Goal: Task Accomplishment & Management: Complete application form

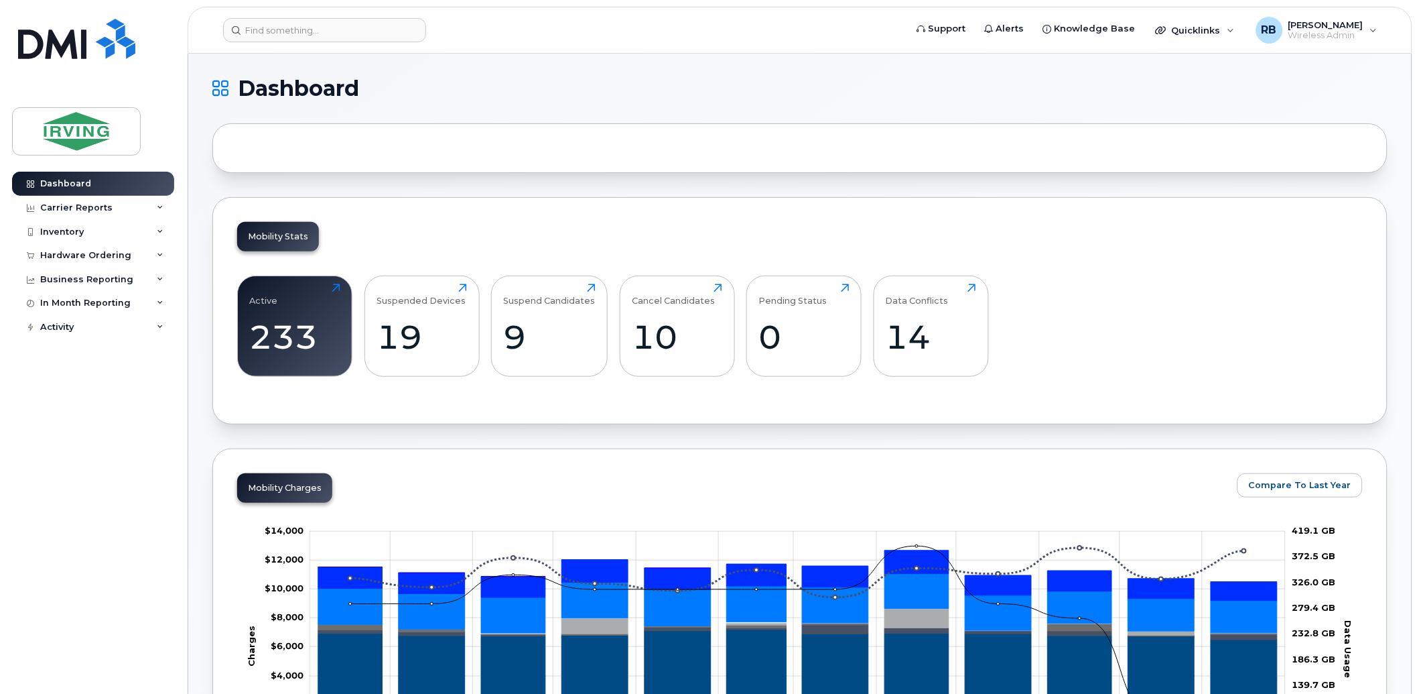
click at [80, 458] on div "Dashboard Carrier Reports Monthly Billing Roaming Reports Suspended Devices Sus…" at bounding box center [95, 423] width 166 height 502
click at [68, 257] on div "Hardware Ordering" at bounding box center [85, 255] width 91 height 11
click at [66, 300] on div "Orders" at bounding box center [62, 306] width 33 height 12
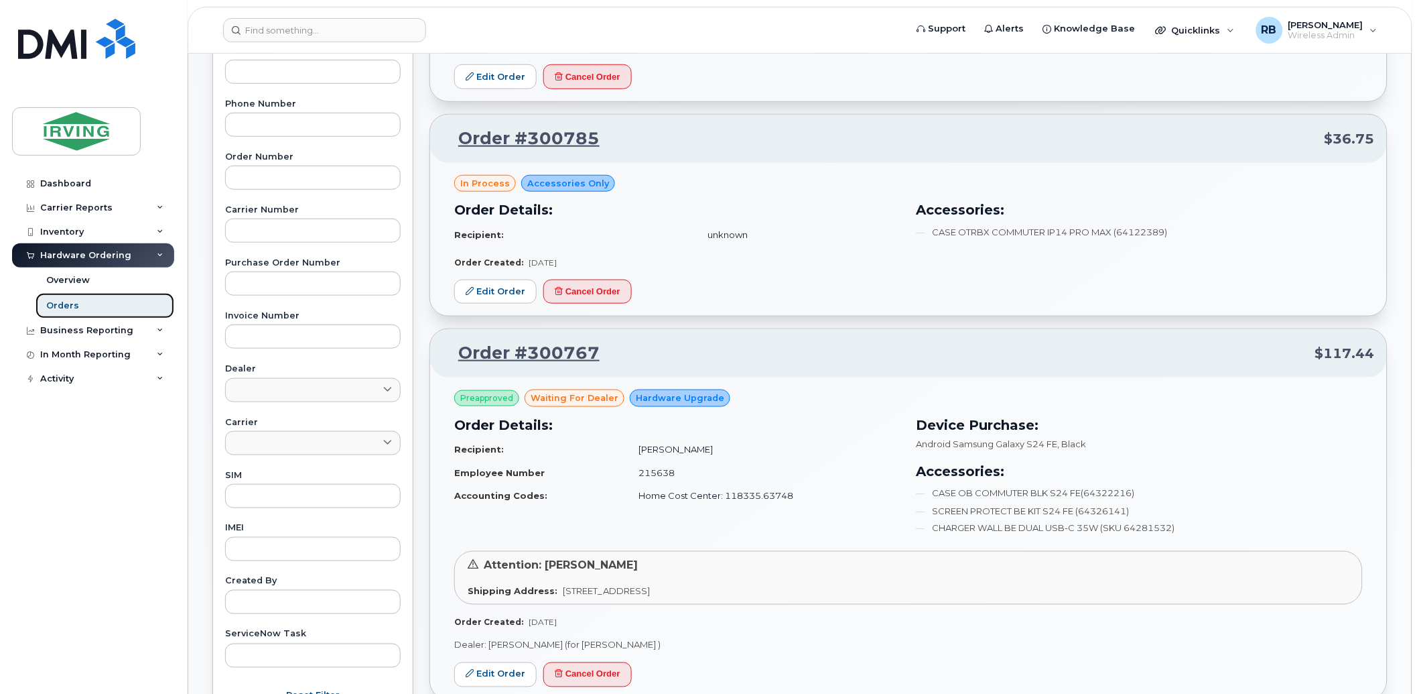
scroll to position [497, 0]
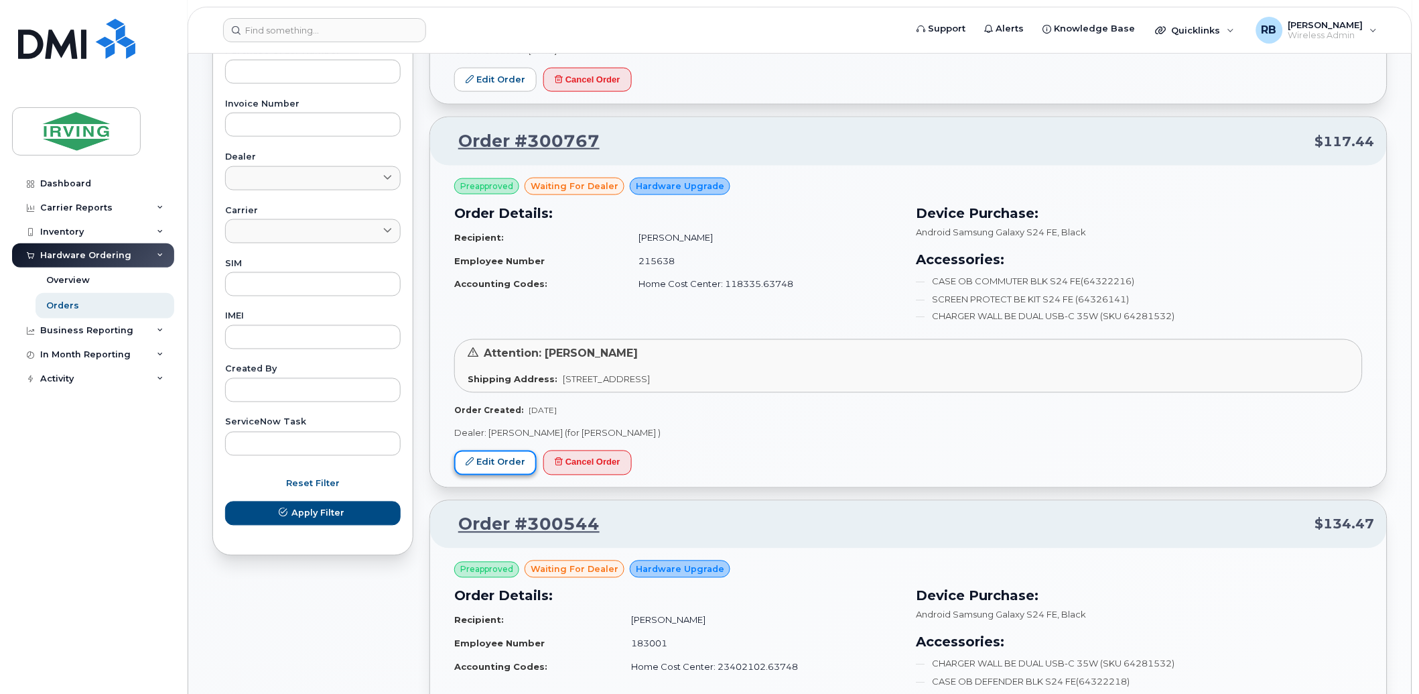
click at [503, 456] on link "Edit Order" at bounding box center [495, 462] width 82 height 25
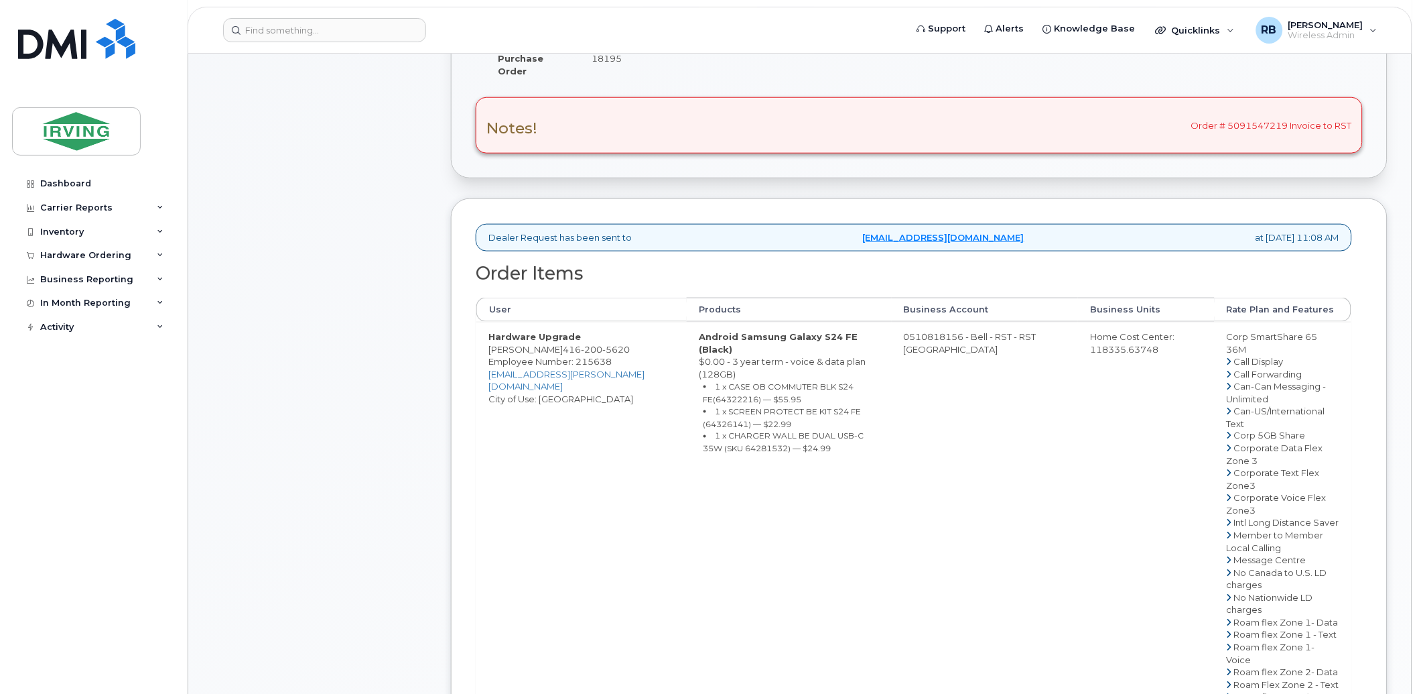
scroll to position [397, 0]
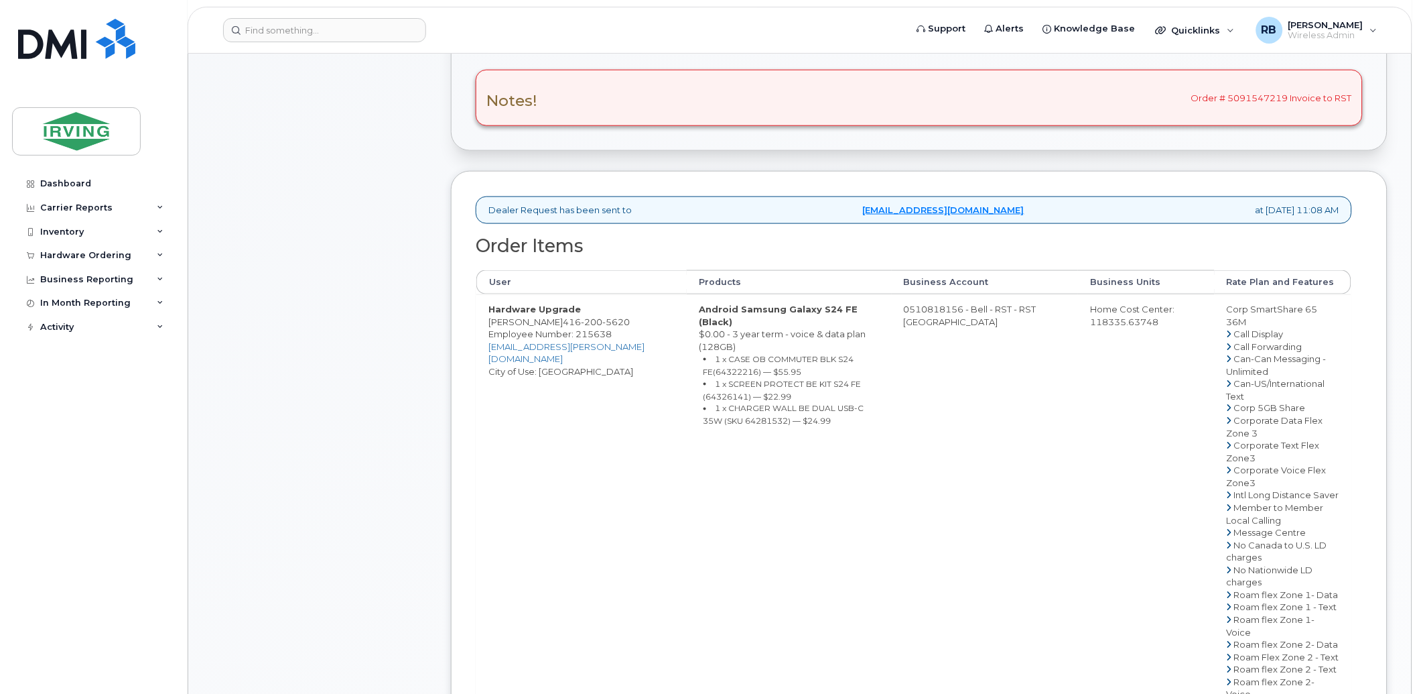
click at [444, 325] on div "Comments Leave Comment Order Information $117.44 Created By Tricia Downard Crea…" at bounding box center [799, 407] width 1175 height 1222
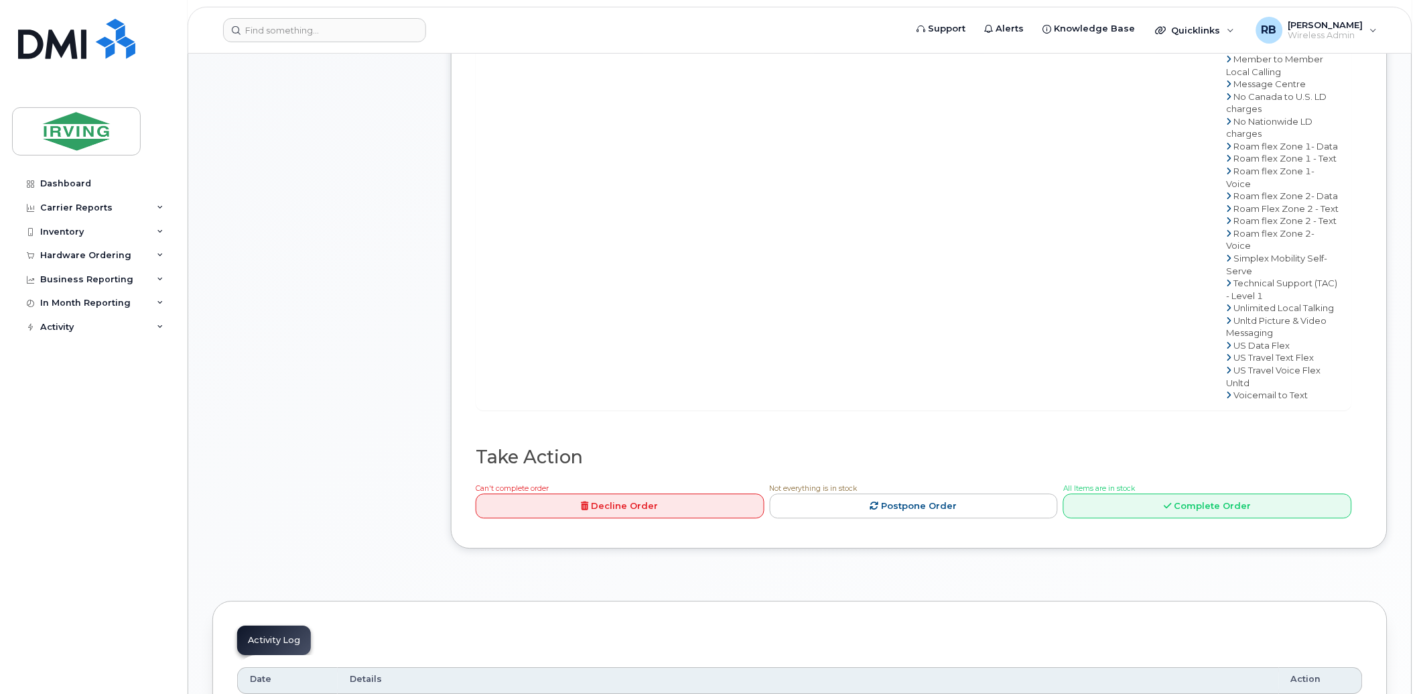
scroll to position [893, 0]
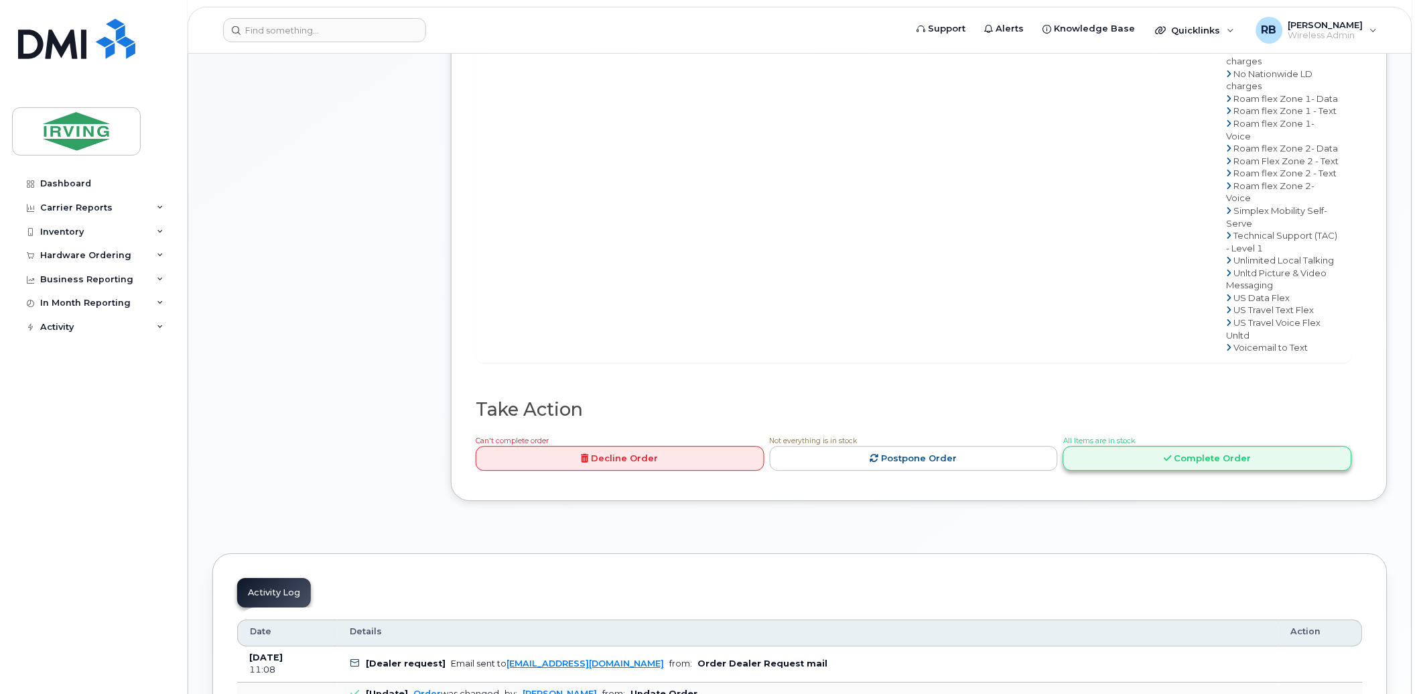
click at [1102, 446] on link "Complete Order" at bounding box center [1208, 458] width 289 height 25
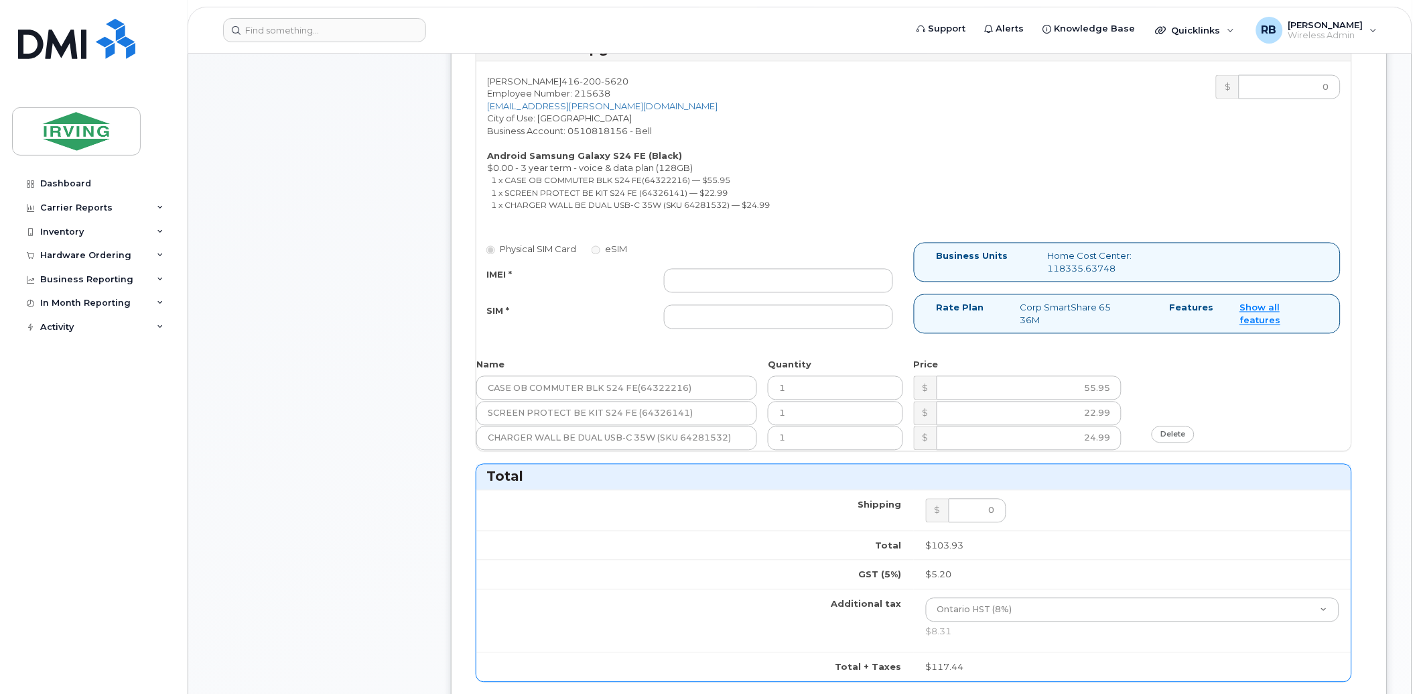
scroll to position [497, 0]
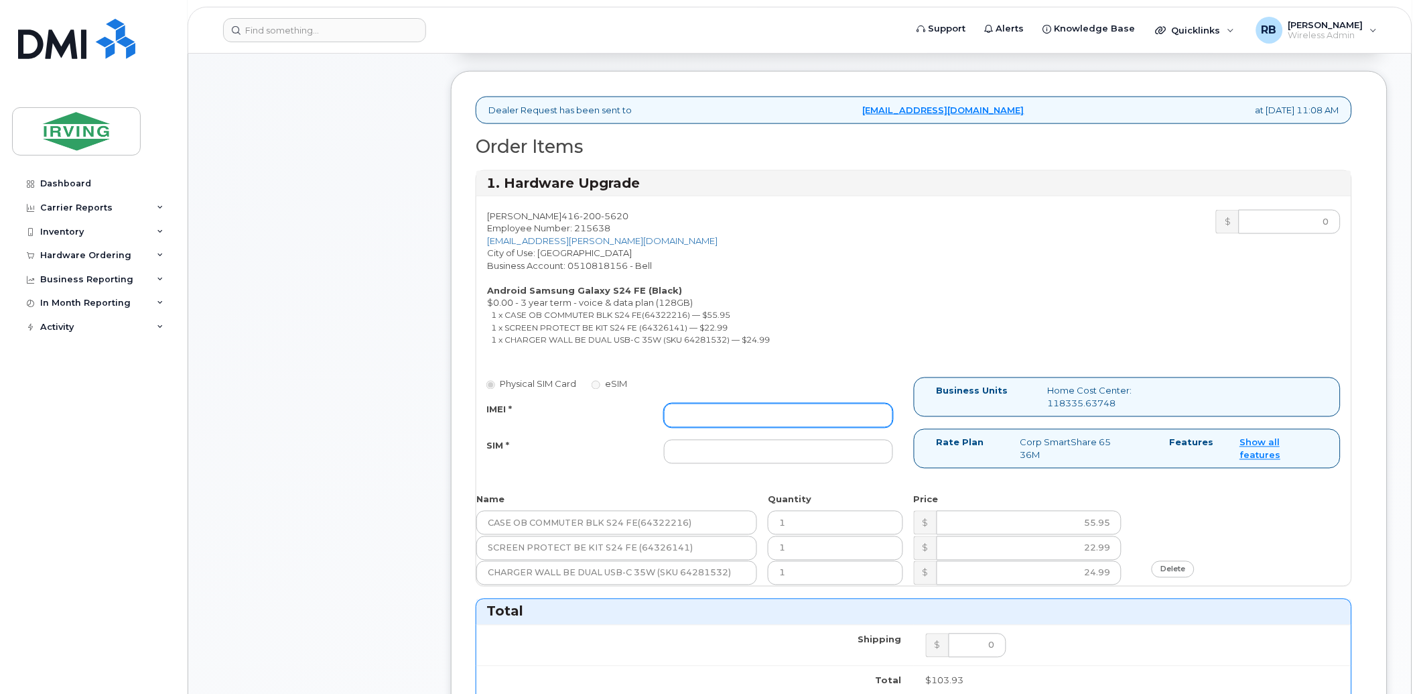
click at [783, 421] on input "IMEI *" at bounding box center [778, 415] width 229 height 24
type input "352693795473665"
click at [745, 458] on input "SIM *" at bounding box center [778, 452] width 229 height 24
type input "89302610207415302261"
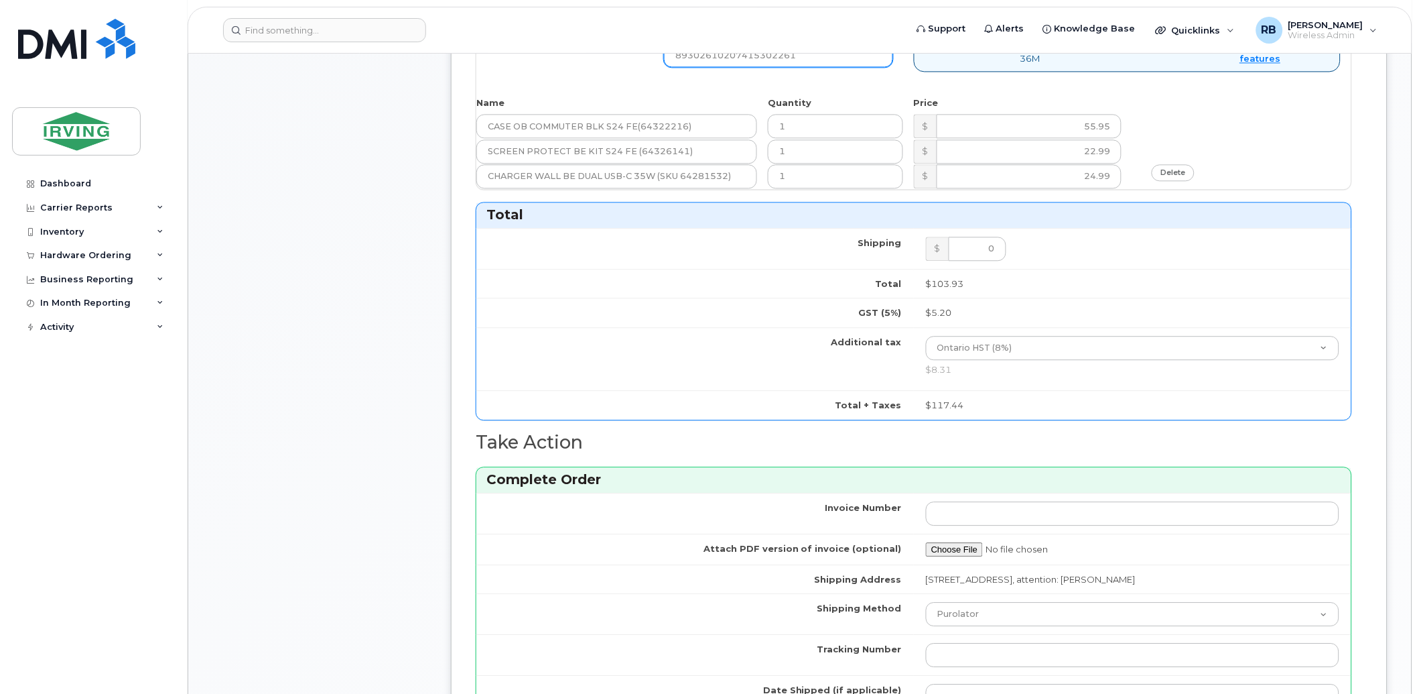
scroll to position [1191, 0]
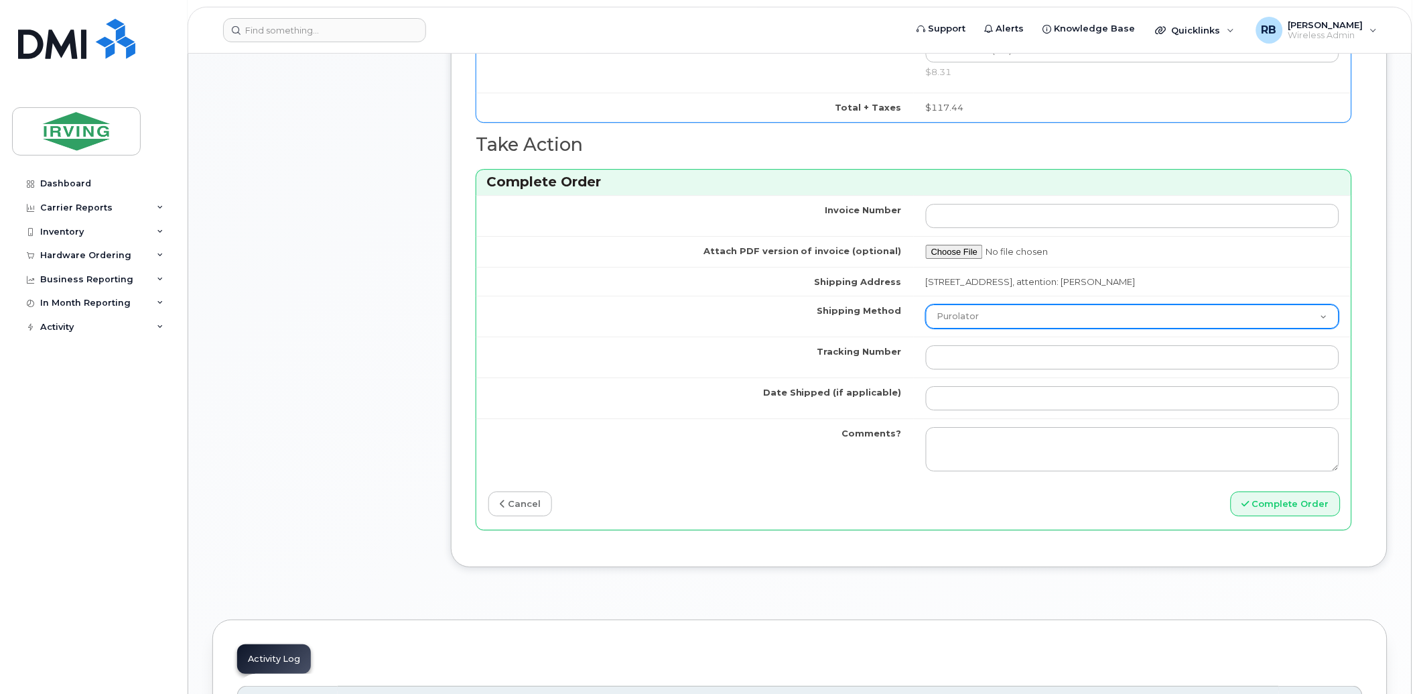
click at [966, 312] on select "Purolator UPS FedEx Canada Post Courier Other Drop Off Pick Up" at bounding box center [1132, 316] width 413 height 24
select select "Courier"
click at [926, 306] on select "Purolator UPS FedEx Canada Post Courier Other Drop Off Pick Up" at bounding box center [1132, 316] width 413 height 24
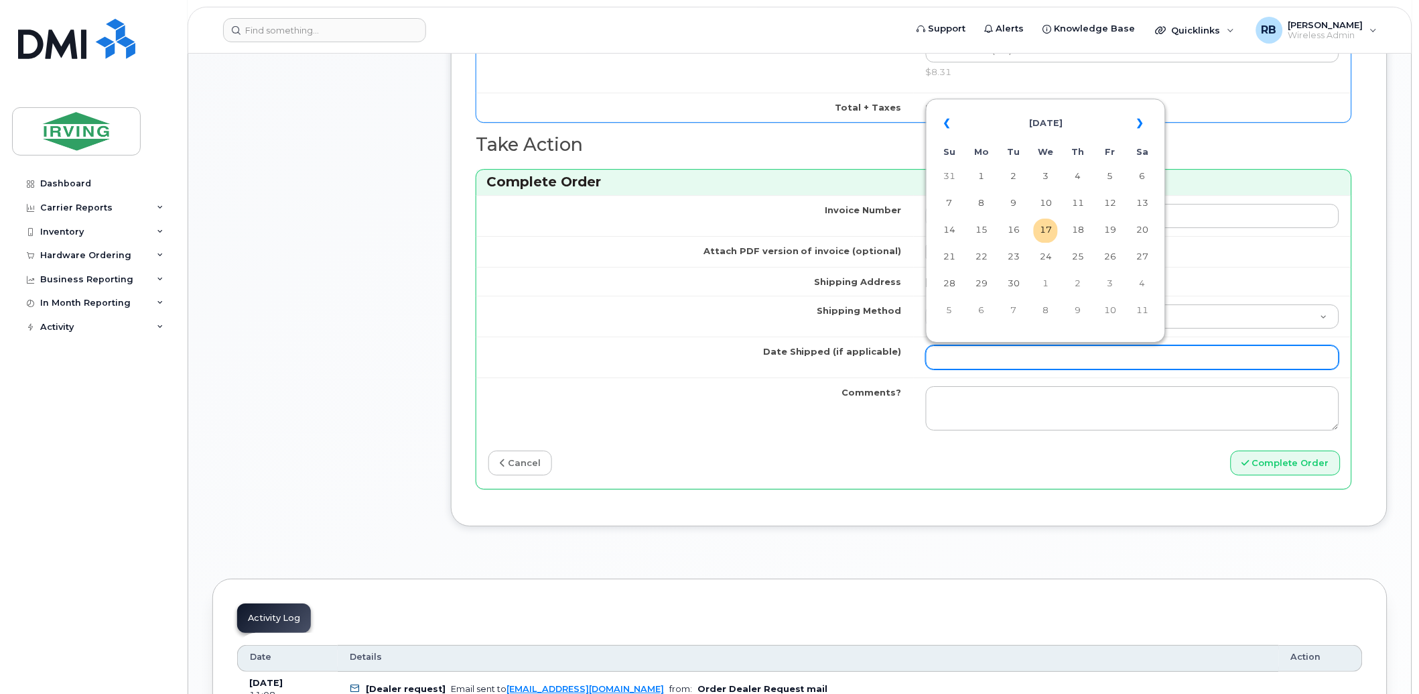
drag, startPoint x: 973, startPoint y: 359, endPoint x: 980, endPoint y: 358, distance: 6.8
click at [973, 359] on input "Date Shipped (if applicable)" at bounding box center [1132, 357] width 413 height 24
click at [981, 262] on td "22" at bounding box center [982, 257] width 24 height 24
type input "[DATE]"
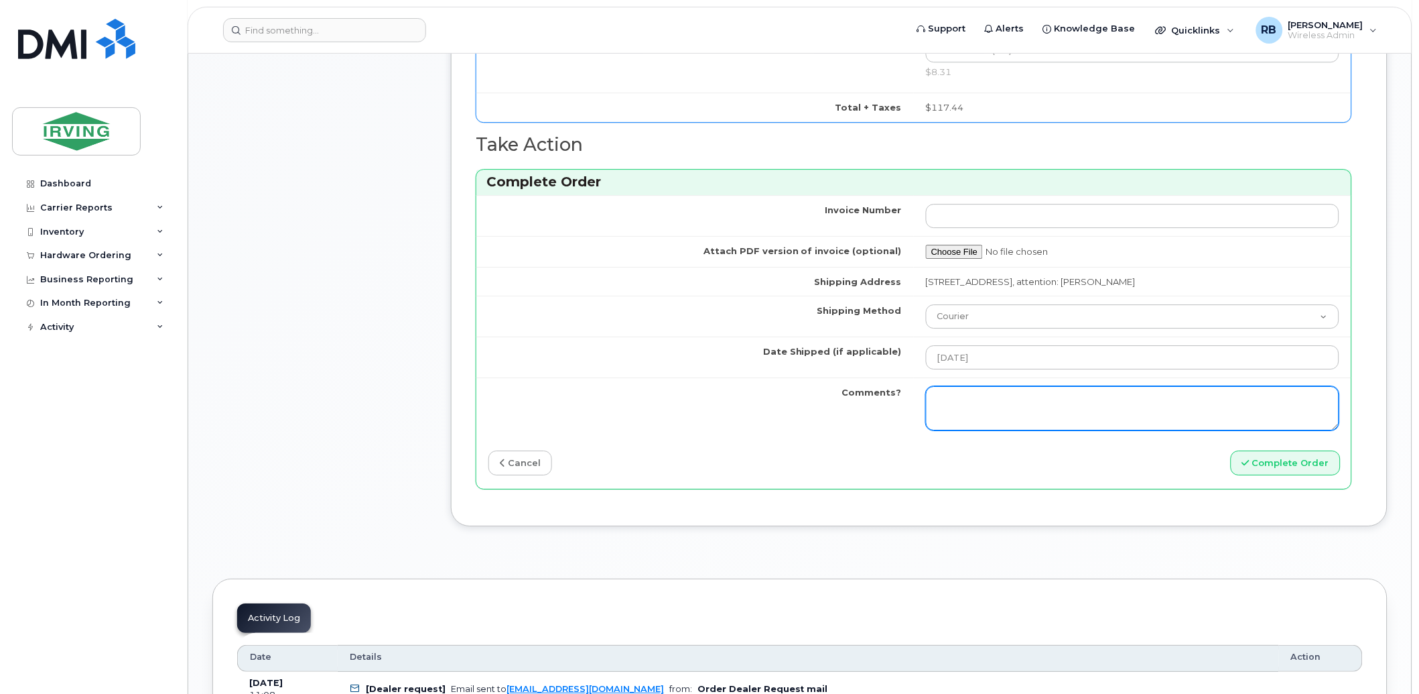
click at [975, 394] on textarea "Comments?" at bounding box center [1132, 408] width 413 height 44
type textarea "Please be advised the order has been completed. SO#26207160 Allow 1-3 business …"
click at [1078, 401] on textarea "Please be advised the order has been completed. SO#26207160 Allow 1-3 business …" at bounding box center [1132, 408] width 413 height 44
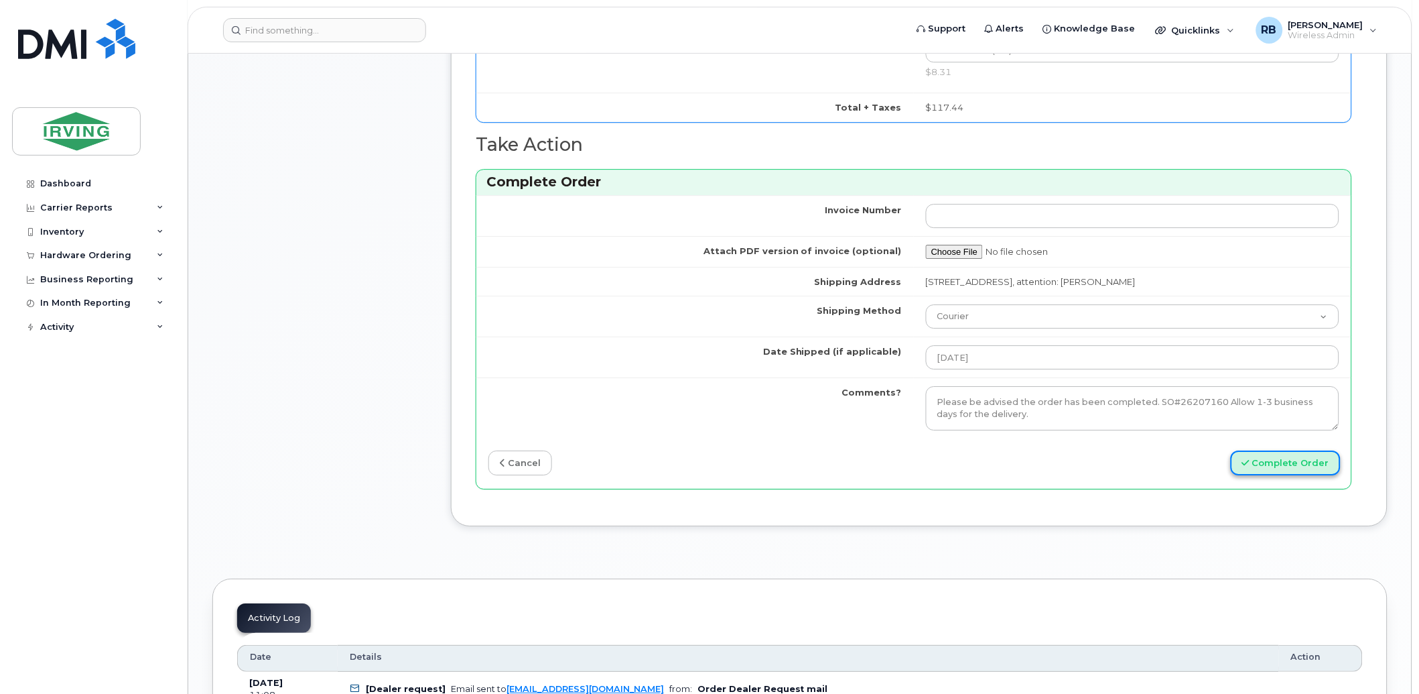
click at [1253, 464] on button "Complete Order" at bounding box center [1286, 462] width 110 height 25
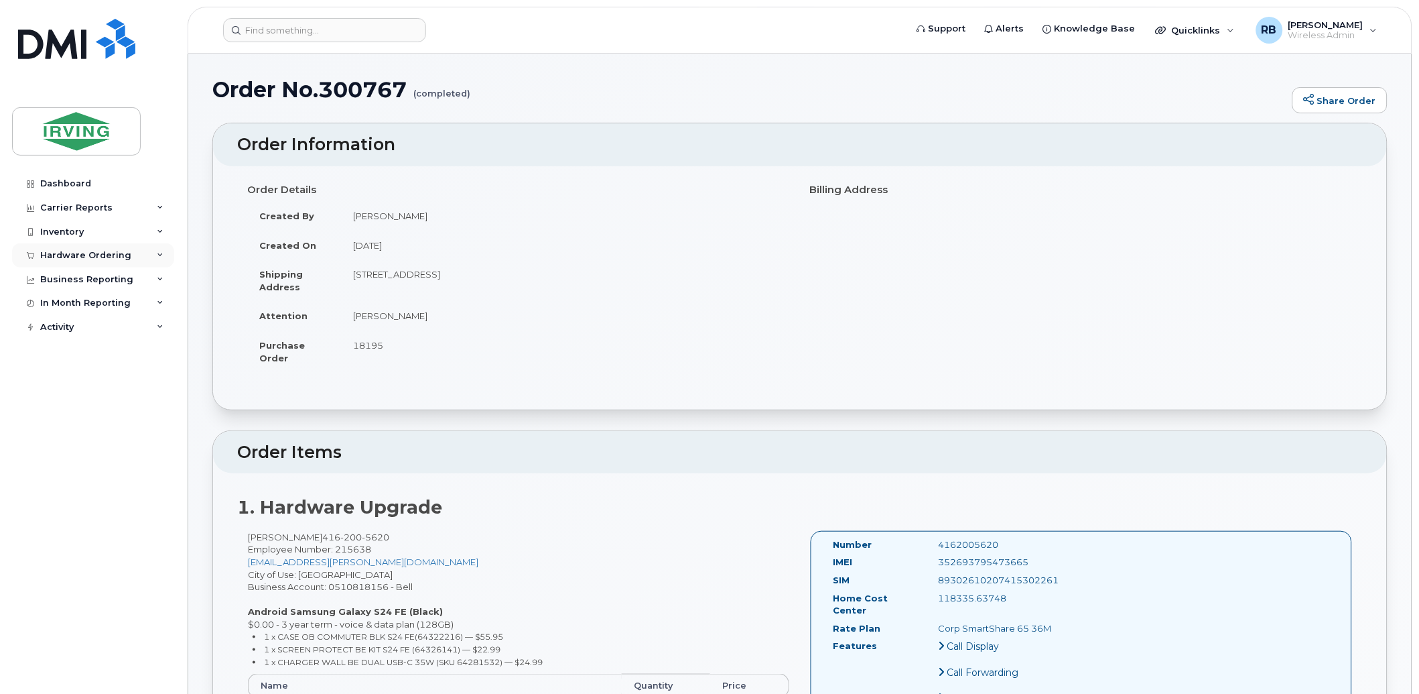
click at [85, 263] on div "Hardware Ordering" at bounding box center [93, 255] width 162 height 24
click at [52, 306] on div "Orders" at bounding box center [62, 306] width 33 height 12
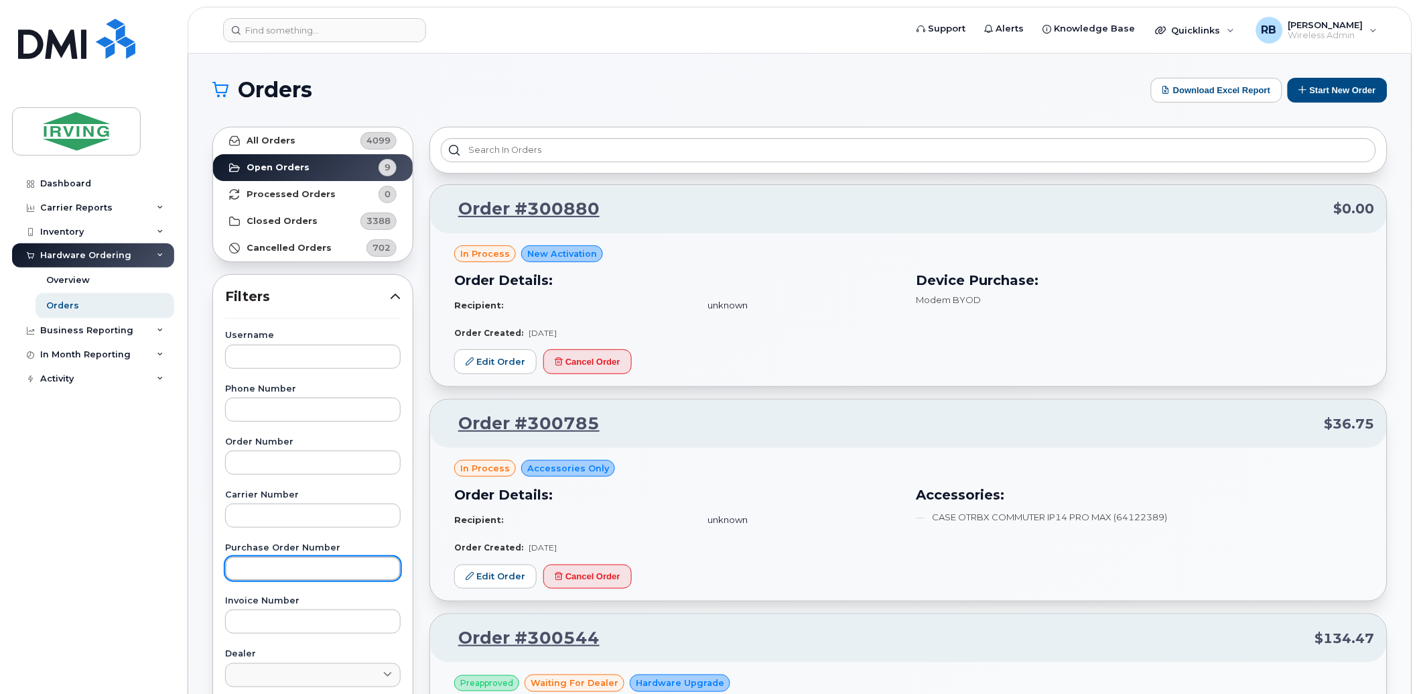
click at [252, 574] on input "text" at bounding box center [313, 568] width 176 height 24
paste input "804261"
type input "804261"
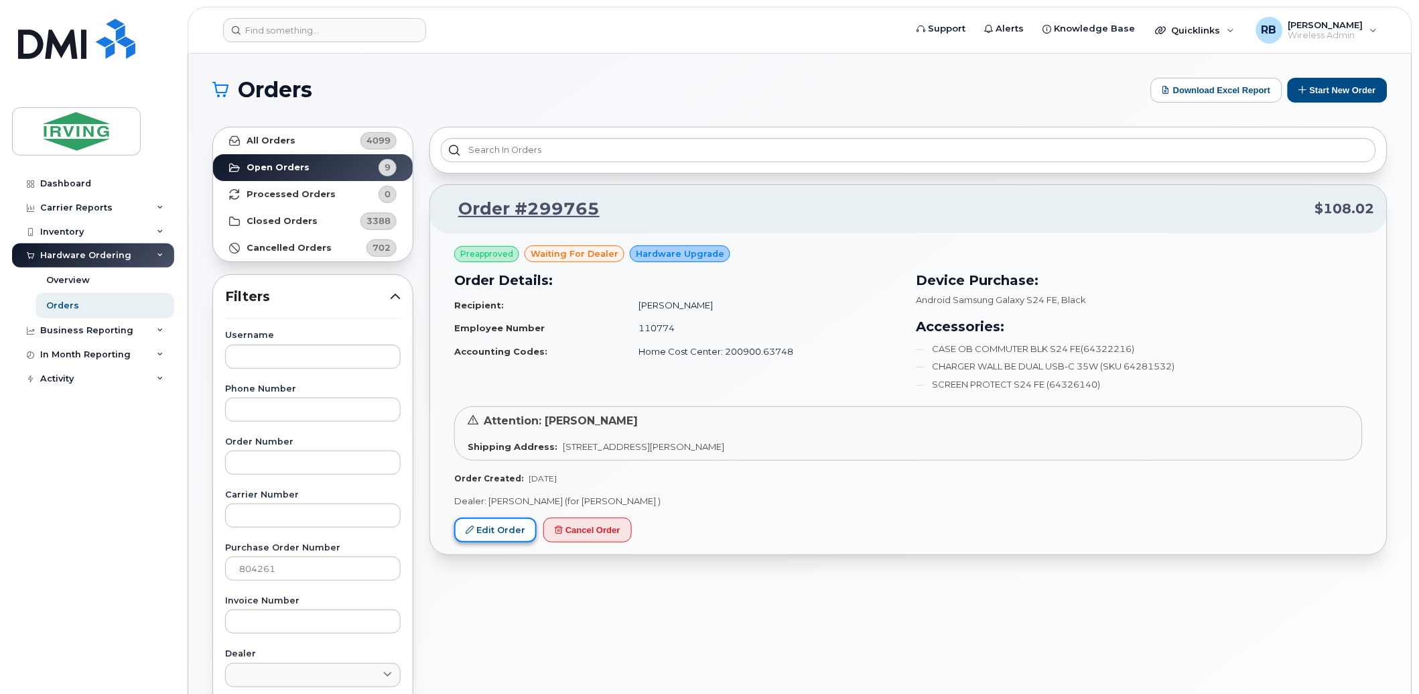
click at [479, 529] on link "Edit Order" at bounding box center [495, 529] width 82 height 25
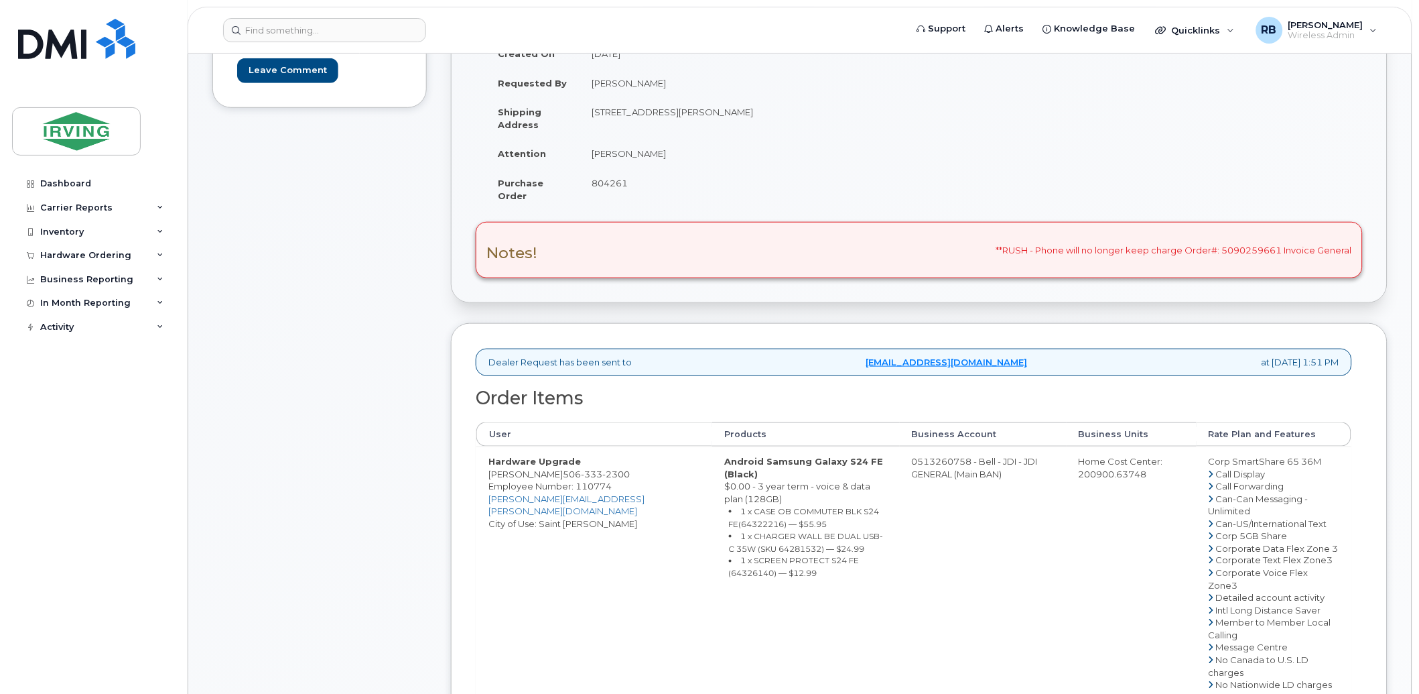
scroll to position [497, 0]
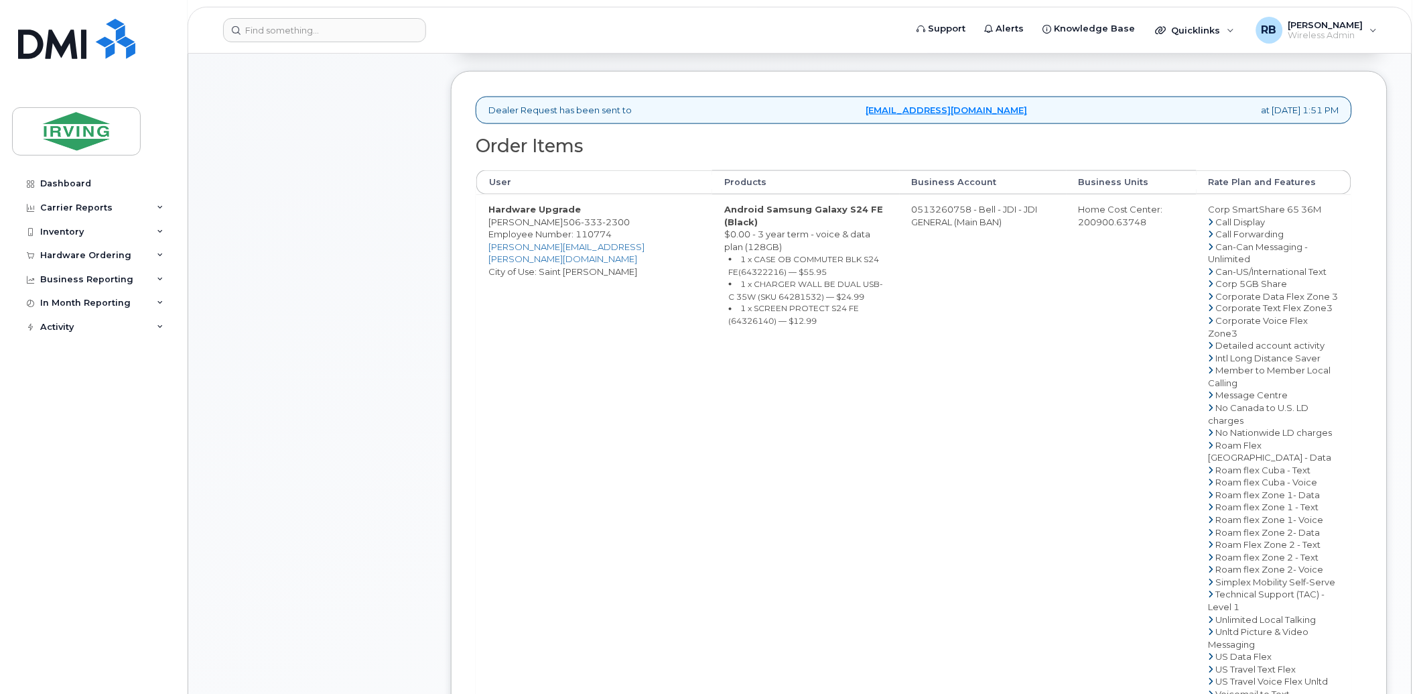
click at [782, 304] on small "1 x SCREEN PROTECT S24 FE (64326140) — $12.99" at bounding box center [794, 315] width 131 height 23
copy small "64326140"
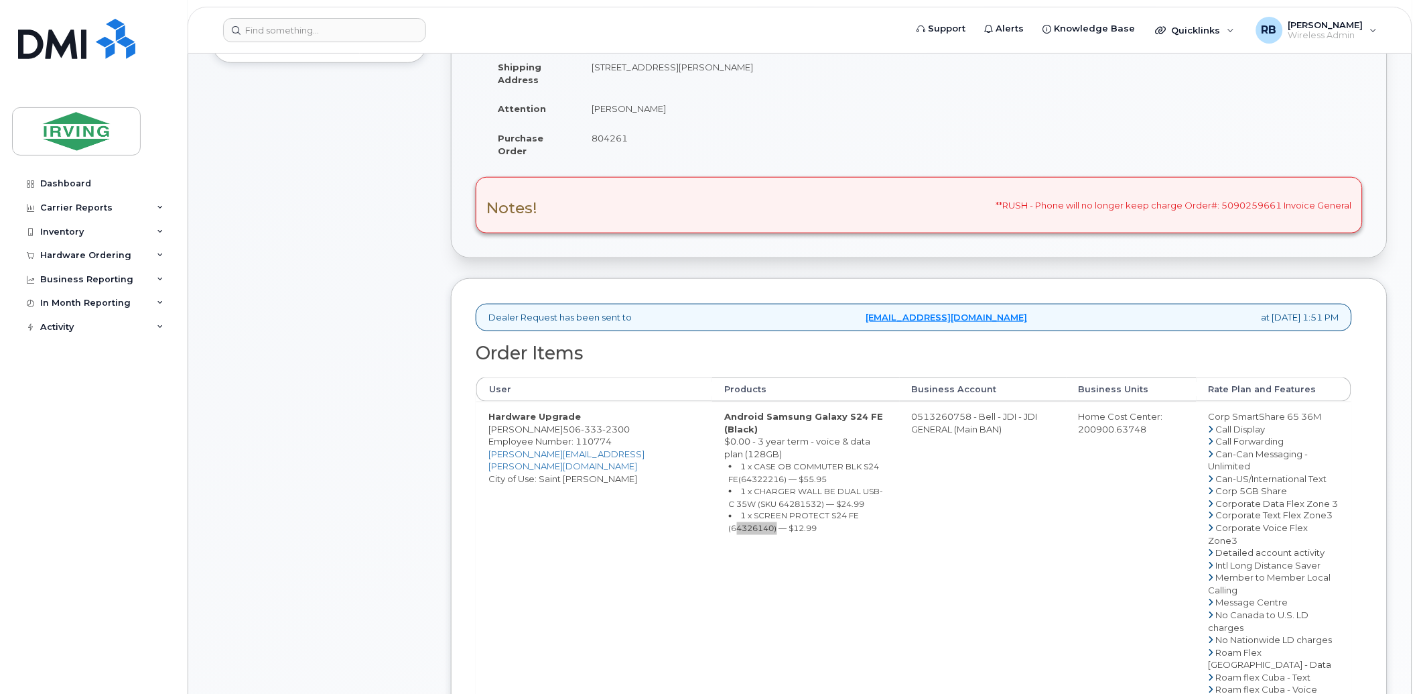
scroll to position [298, 0]
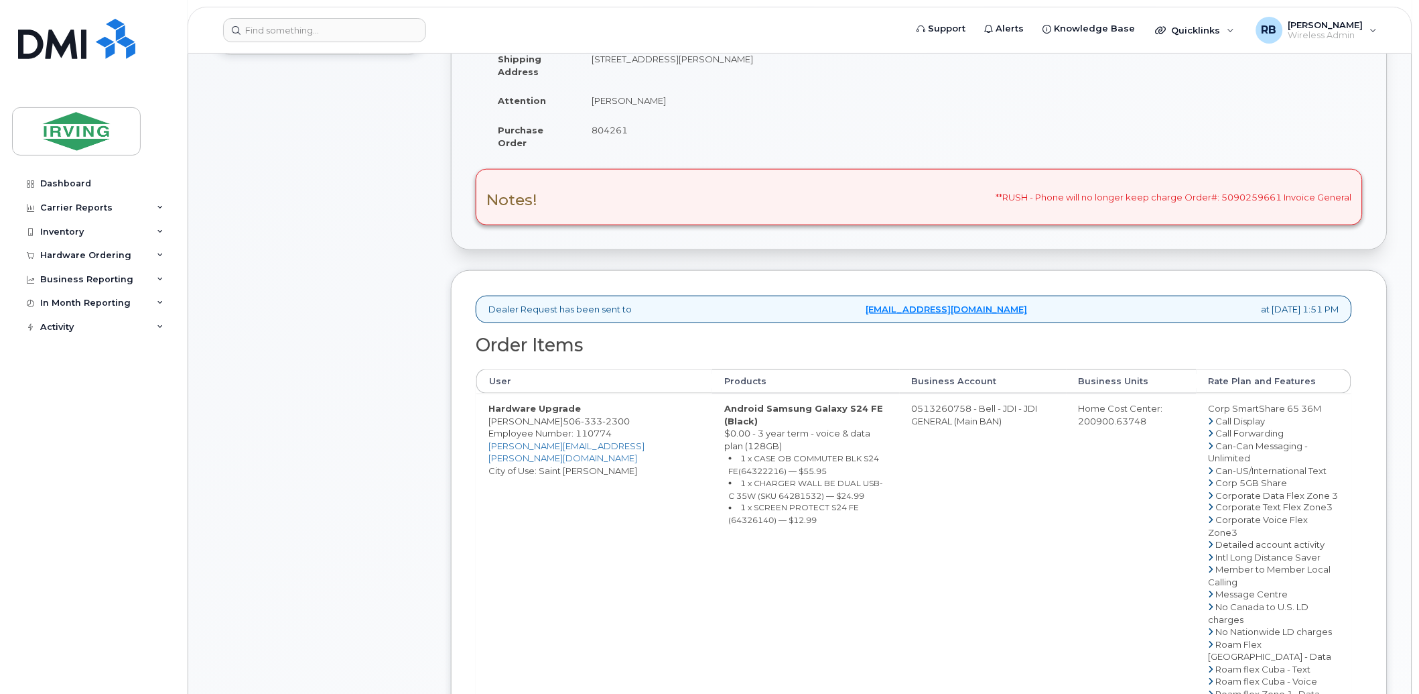
click at [367, 381] on div "Comments Leave Comment" at bounding box center [319, 481] width 214 height 1172
click at [604, 130] on span "804261" at bounding box center [610, 130] width 36 height 11
copy span "804261"
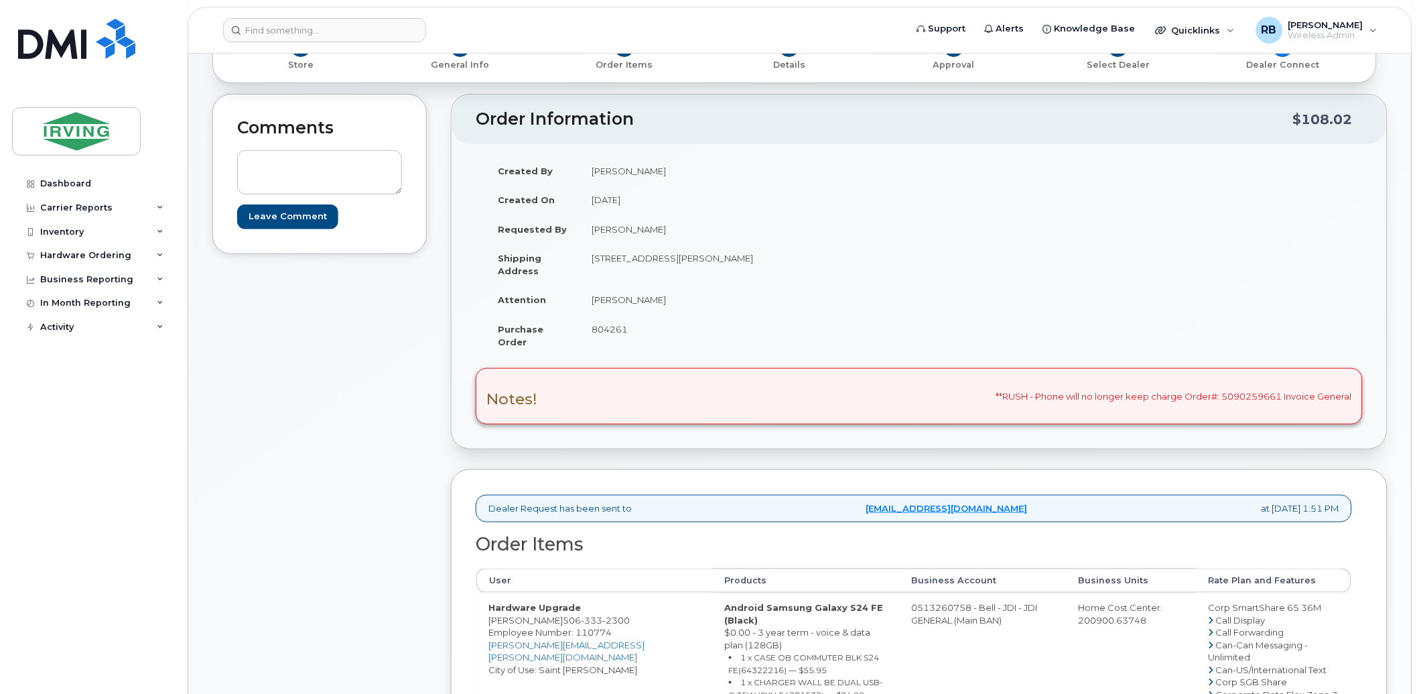
click at [637, 302] on td "[PERSON_NAME]" at bounding box center [745, 299] width 330 height 29
click at [639, 299] on td "[PERSON_NAME]" at bounding box center [745, 299] width 330 height 29
drag, startPoint x: 639, startPoint y: 299, endPoint x: 592, endPoint y: 302, distance: 47.0
click at [592, 302] on td "[PERSON_NAME]" at bounding box center [745, 299] width 330 height 29
copy td "[PERSON_NAME]"
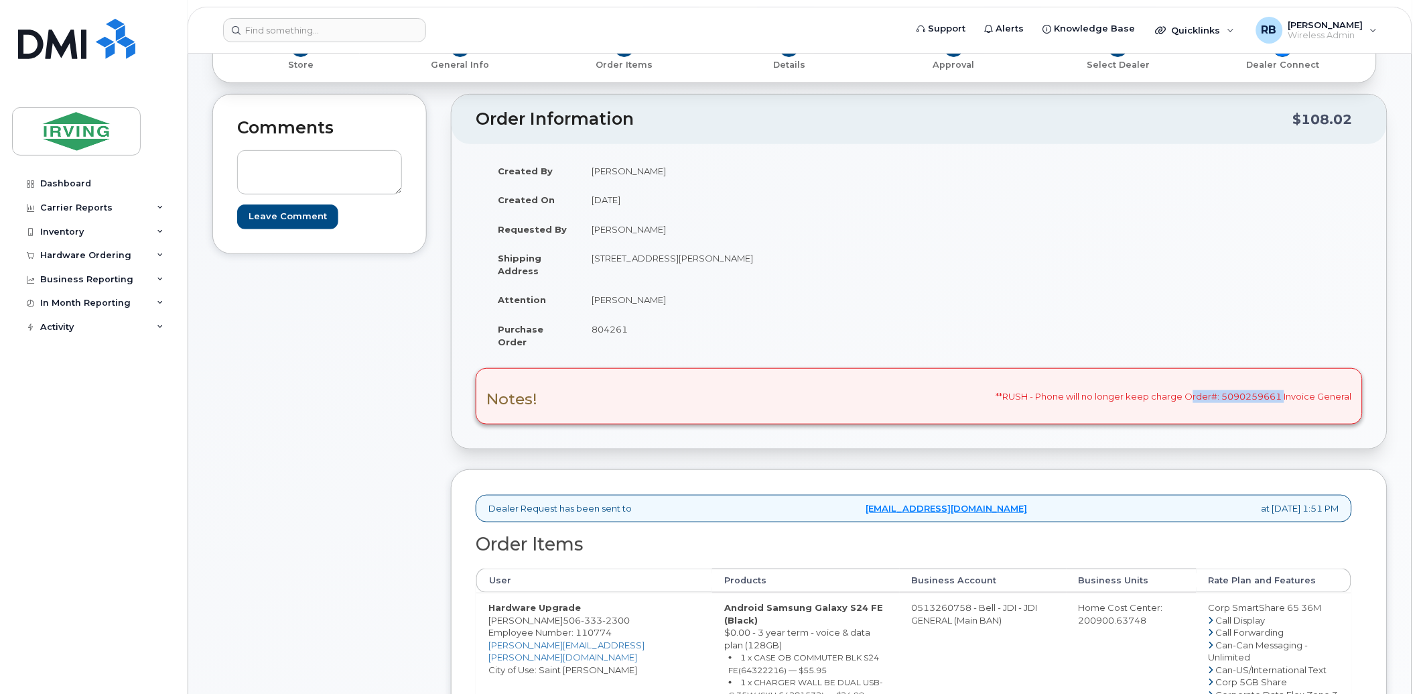
drag, startPoint x: 1281, startPoint y: 396, endPoint x: 1188, endPoint y: 397, distance: 93.2
click at [1188, 397] on div "Notes! **RUSH - Phone will no longer keep charge Order#: 5090259661 Invoice Gen…" at bounding box center [919, 396] width 887 height 56
copy div "Order#: 5090259661"
drag, startPoint x: 533, startPoint y: 621, endPoint x: 489, endPoint y: 621, distance: 43.6
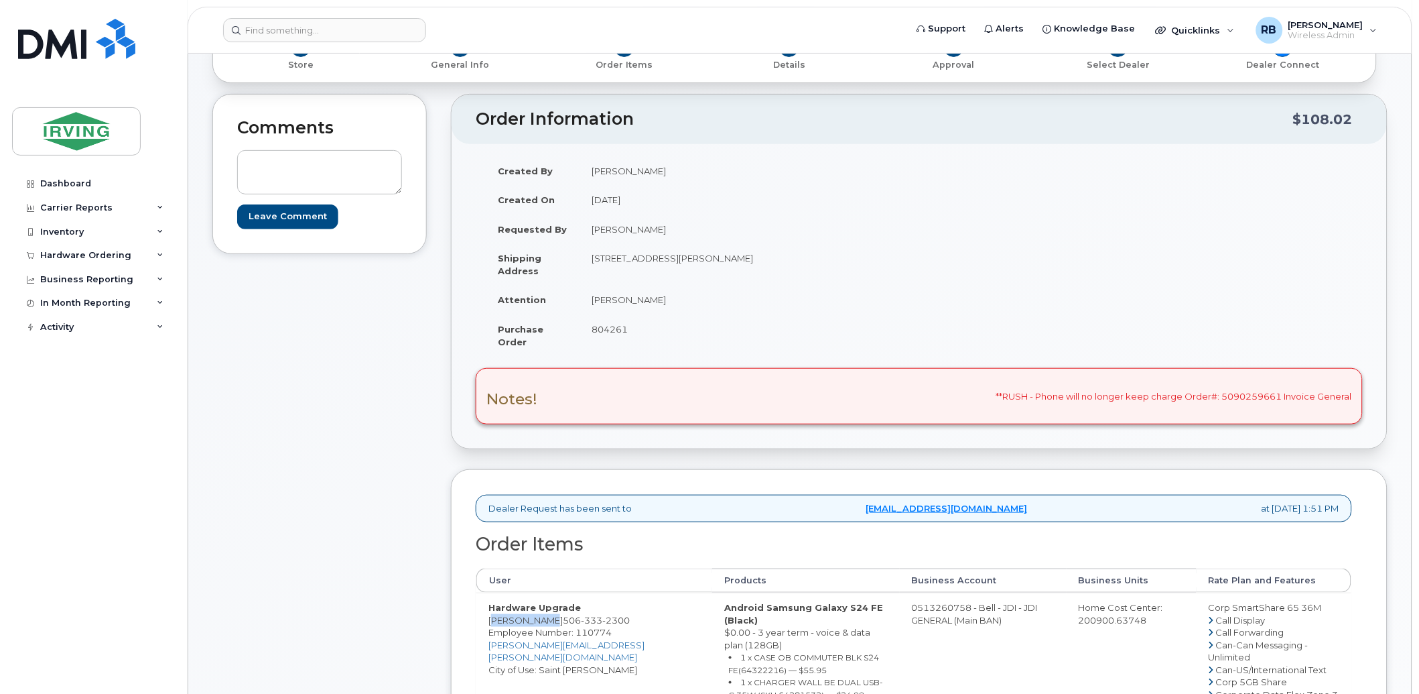
copy td "Geoff Britt"
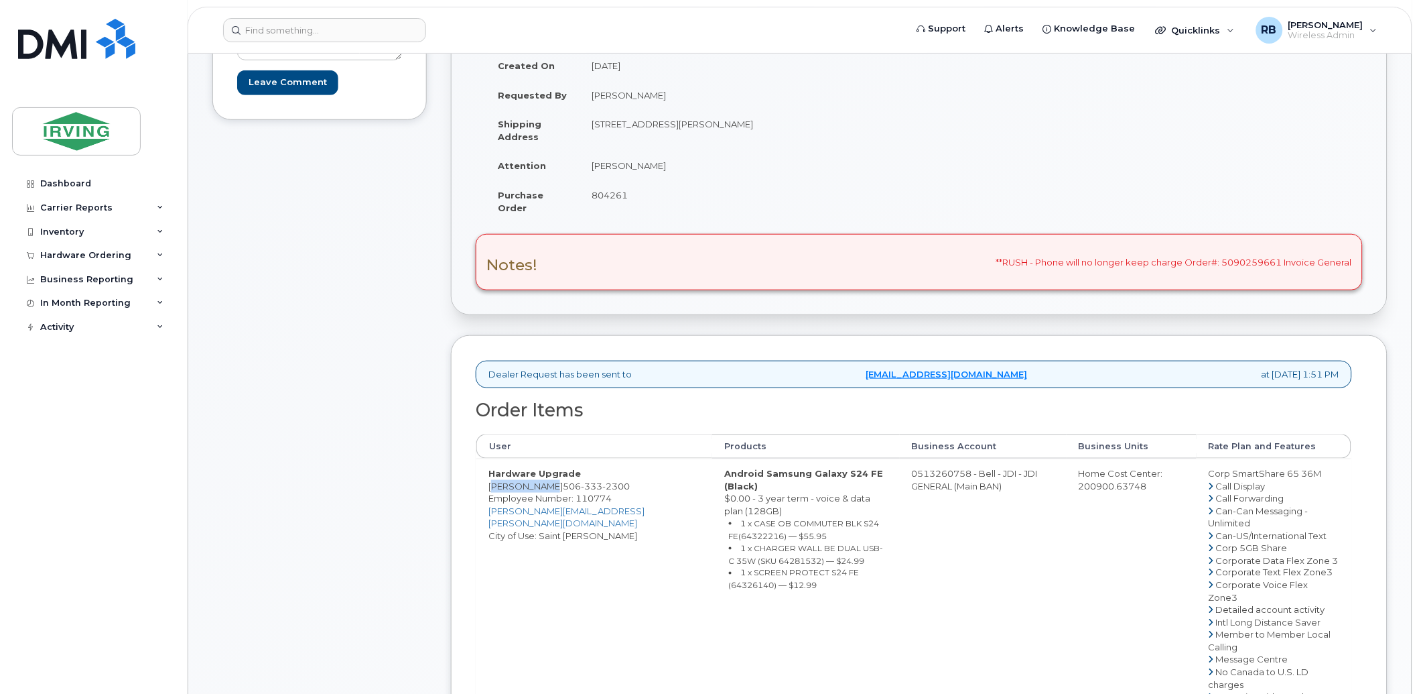
scroll to position [397, 0]
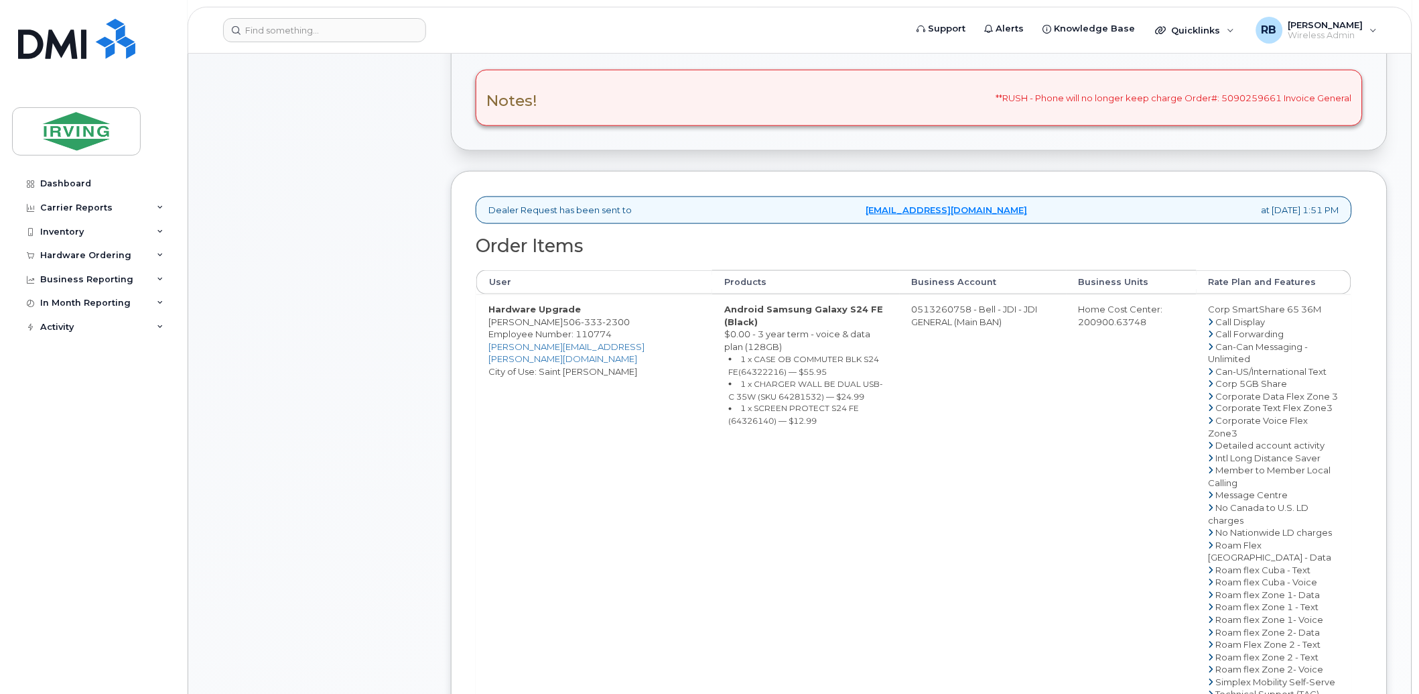
click at [729, 354] on small "1 x CASE OB COMMUTER BLK S24 FE(64322216) — $55.95" at bounding box center [804, 365] width 151 height 23
copy small "64322216"
click at [729, 379] on small "1 x CHARGER WALL BE DUAL USB-C 35W (SKU 64281532) — $24.99" at bounding box center [806, 390] width 155 height 23
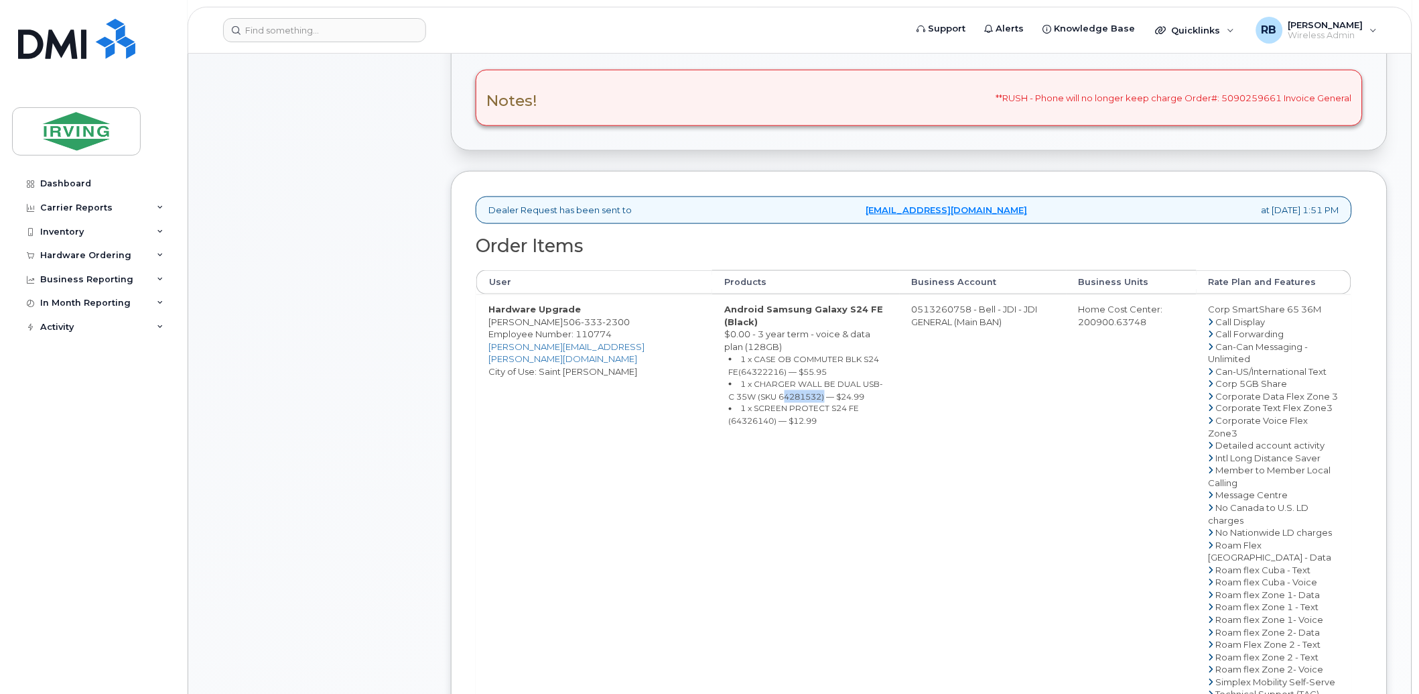
copy small "64281532"
click at [789, 403] on small "1 x SCREEN PROTECT S24 FE (64326140) — $12.99" at bounding box center [794, 414] width 131 height 23
copy small "64326140"
click at [910, 313] on td "0513260758 - Bell - JDI - JDI GENERAL (Main BAN)" at bounding box center [983, 551] width 167 height 515
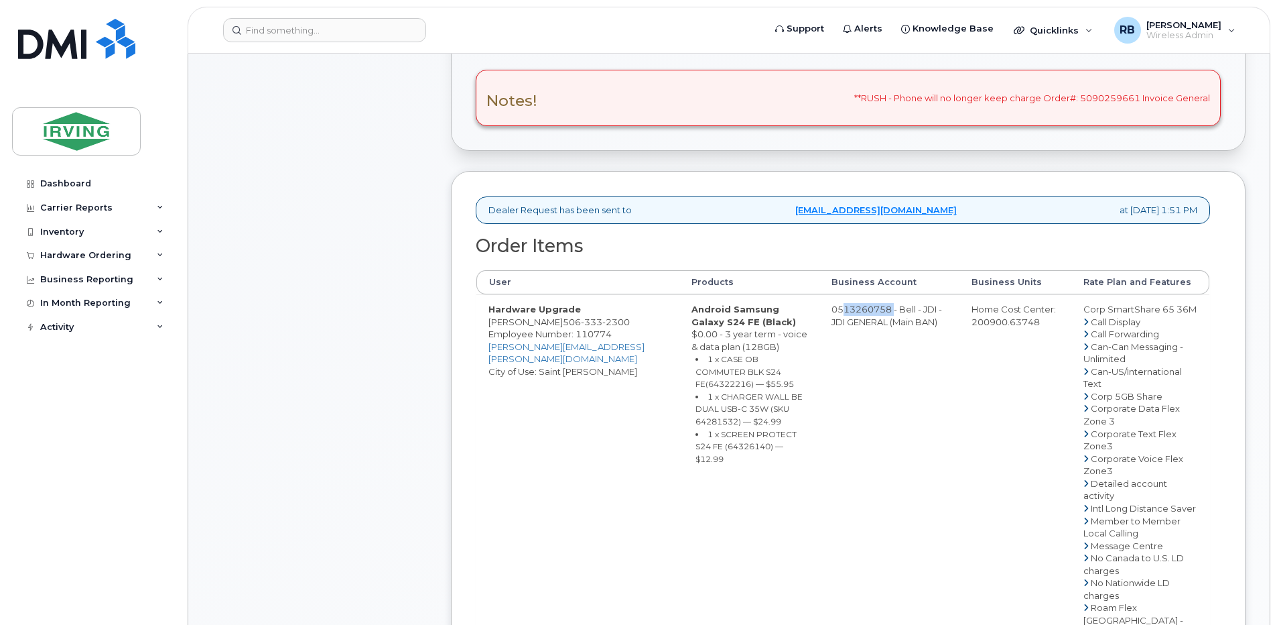
drag, startPoint x: 812, startPoint y: 308, endPoint x: 866, endPoint y: 310, distance: 54.3
click at [866, 310] on td "0513260758 - Bell - JDI - JDI GENERAL (Main BAN)" at bounding box center [890, 613] width 140 height 639
copy td "513260758"
click at [563, 323] on span "506 333 2300" at bounding box center [596, 321] width 67 height 11
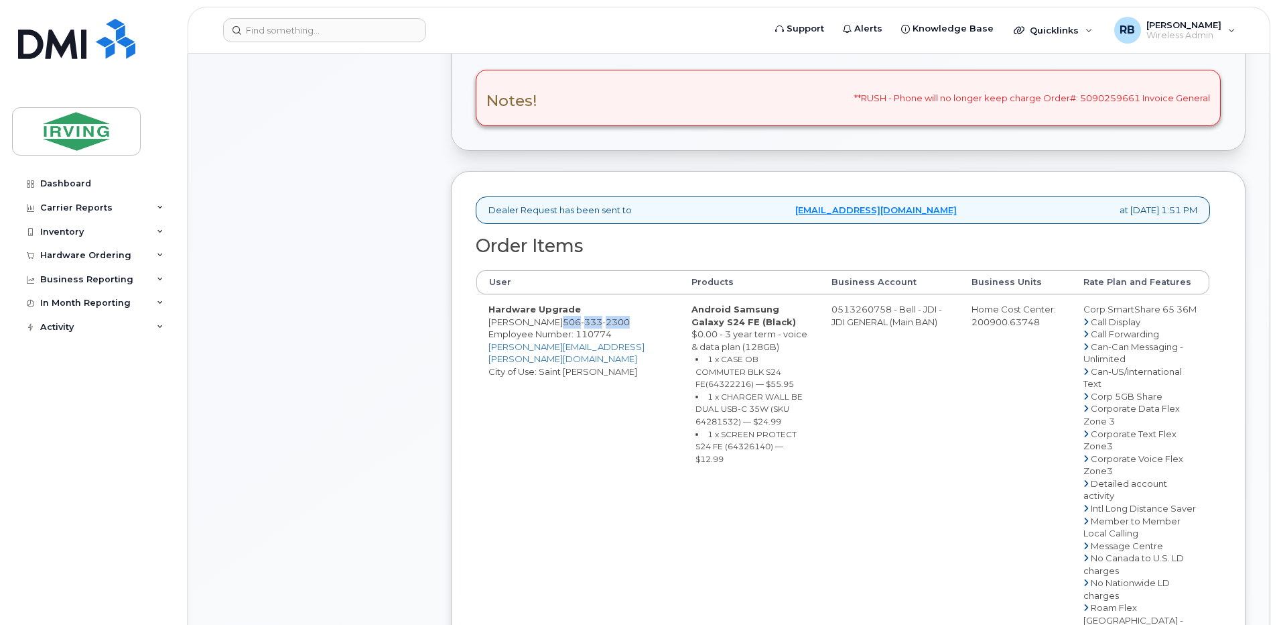
copy span "506 333 2300"
click at [338, 267] on div "Comments Leave Comment" at bounding box center [319, 444] width 214 height 1297
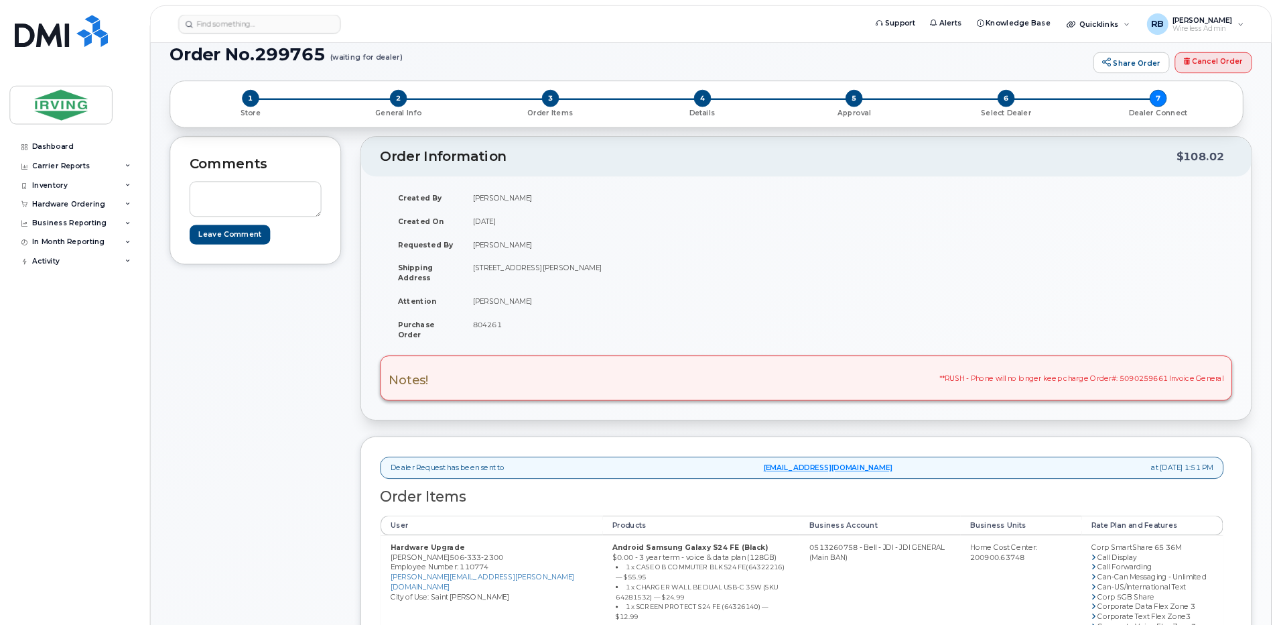
scroll to position [0, 0]
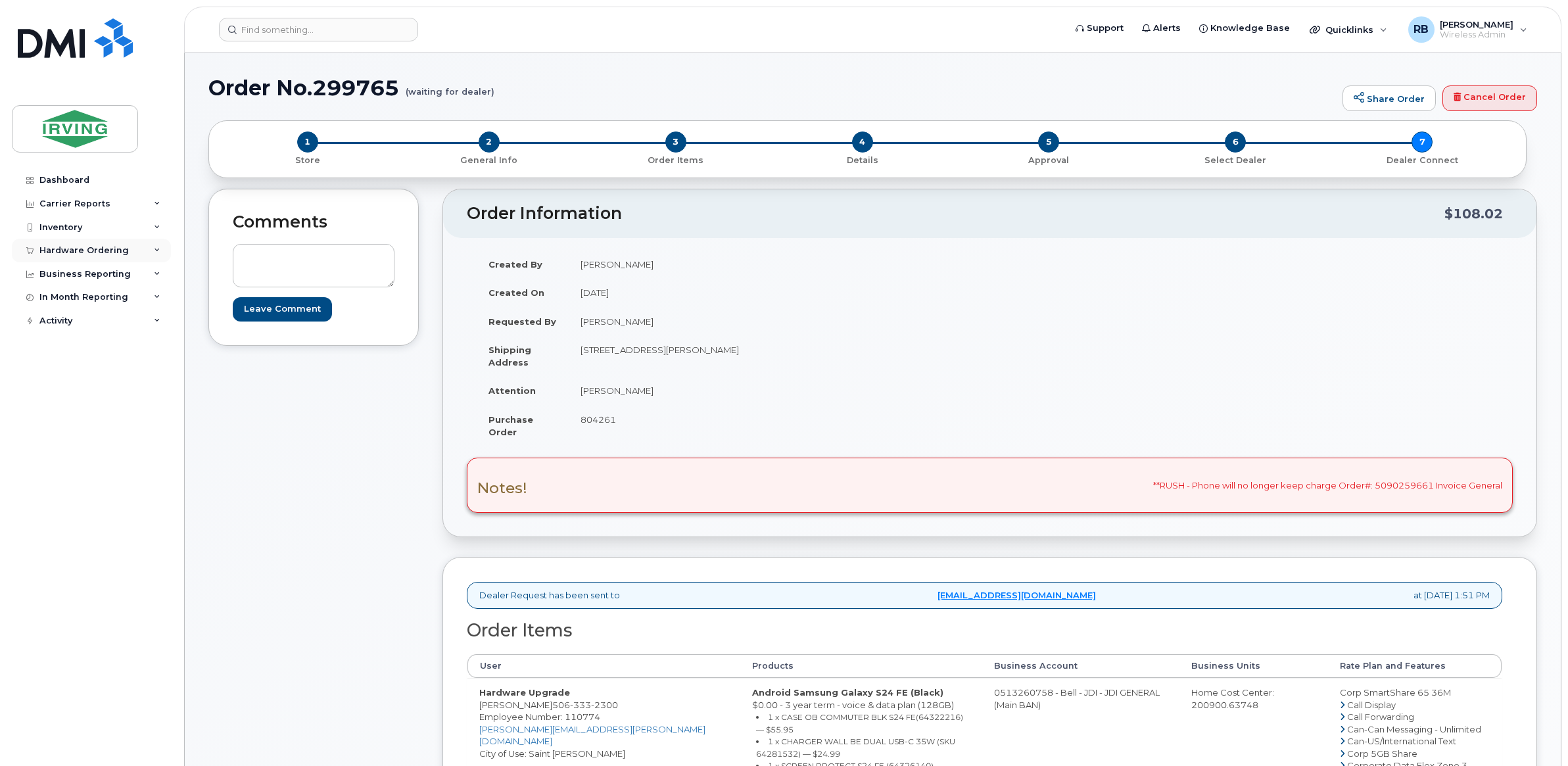
click at [73, 248] on div "Hardware Ordering" at bounding box center [83, 250] width 89 height 11
click at [57, 300] on div "Orders" at bounding box center [61, 300] width 32 height 12
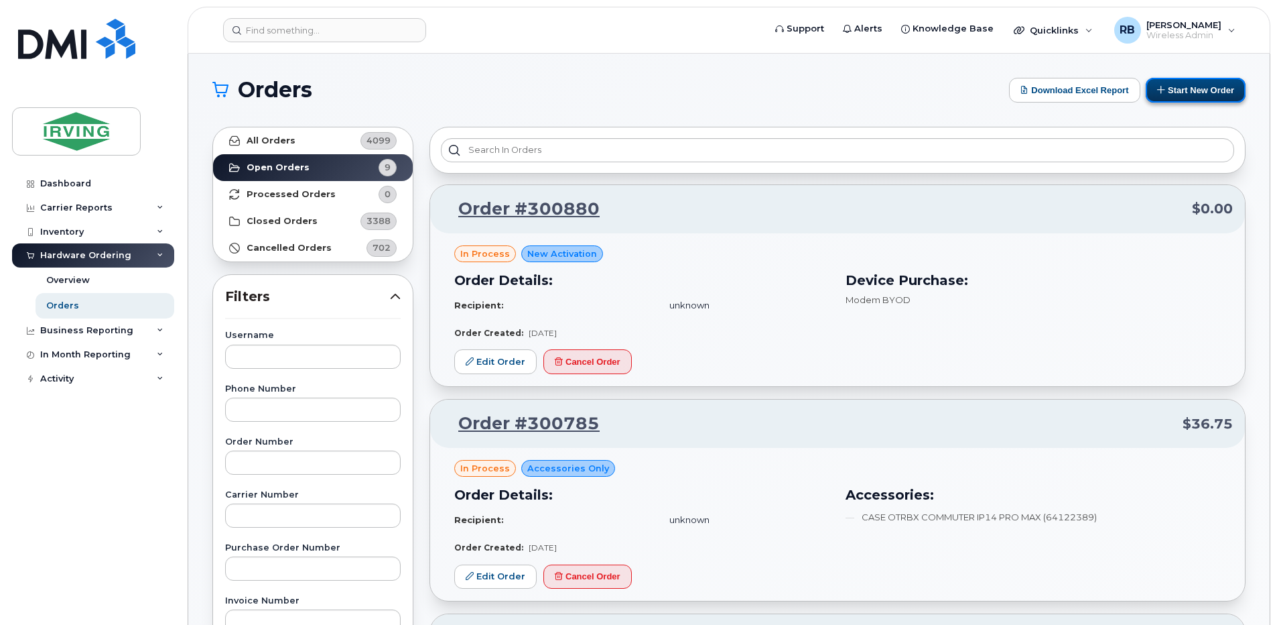
click at [1220, 92] on button "Start New Order" at bounding box center [1196, 90] width 100 height 25
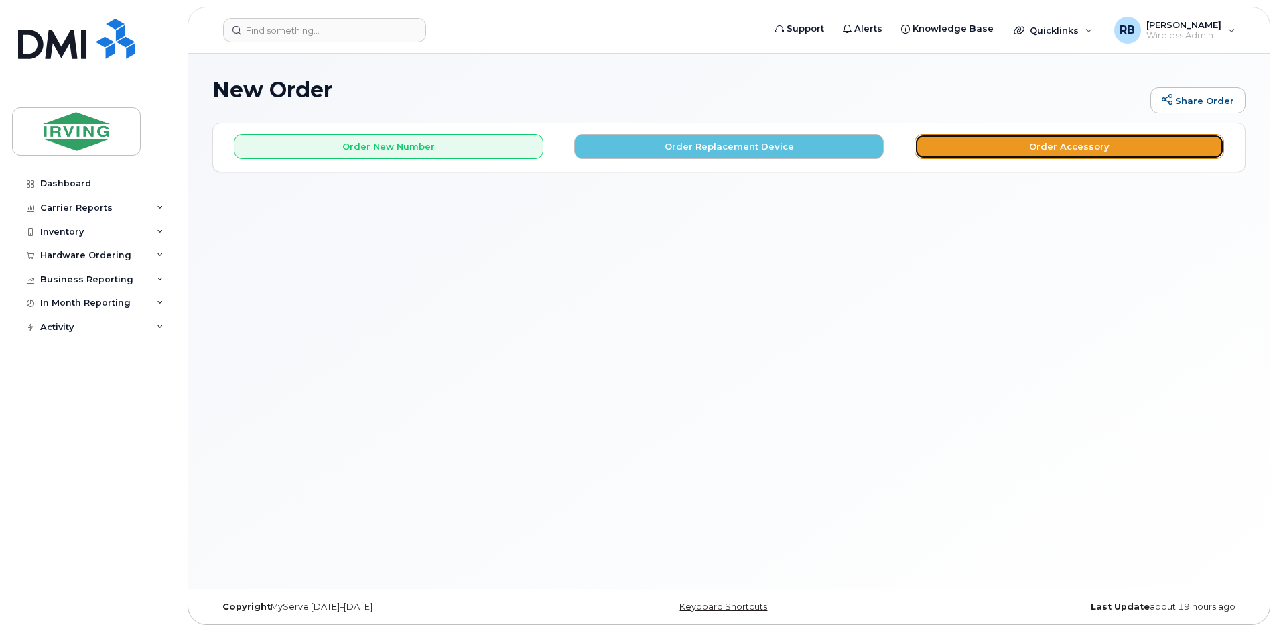
click at [983, 153] on button "Order Accessory" at bounding box center [1070, 146] width 310 height 25
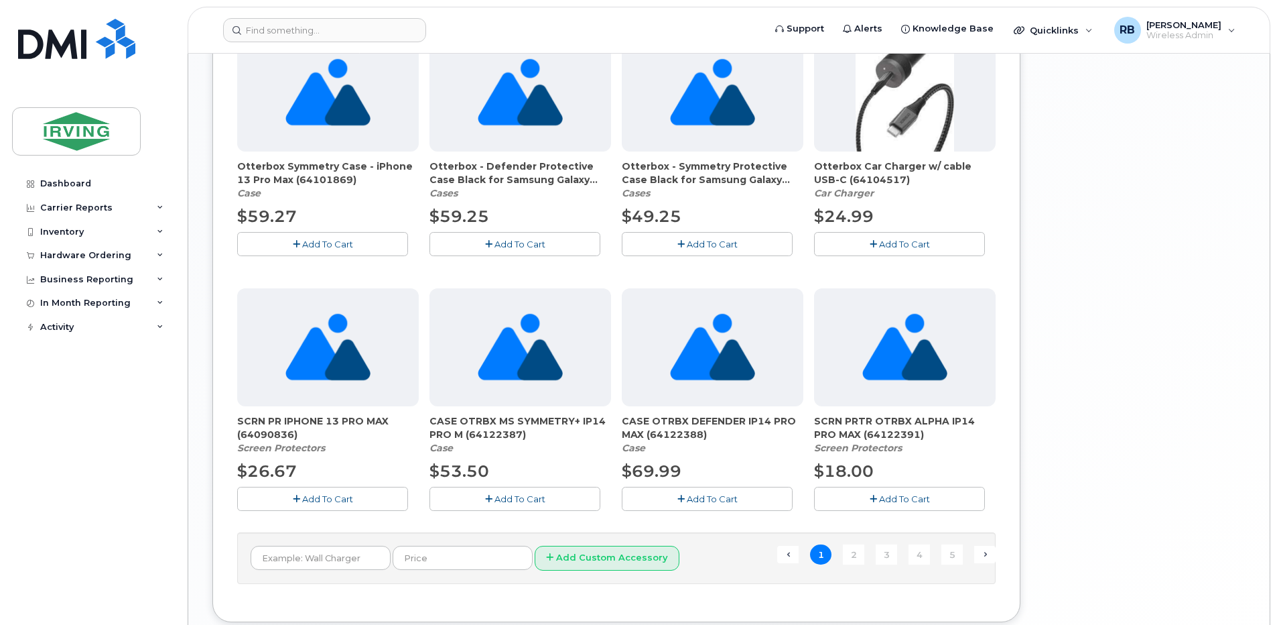
scroll to position [804, 0]
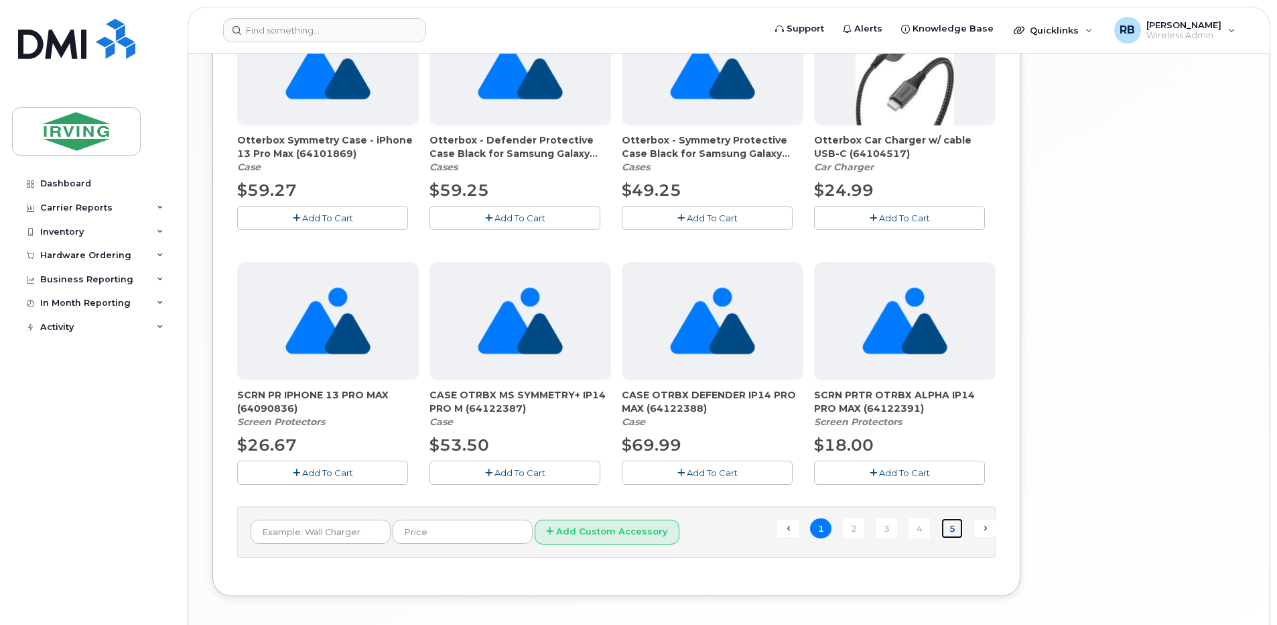
click at [959, 529] on link "5" at bounding box center [952, 528] width 21 height 21
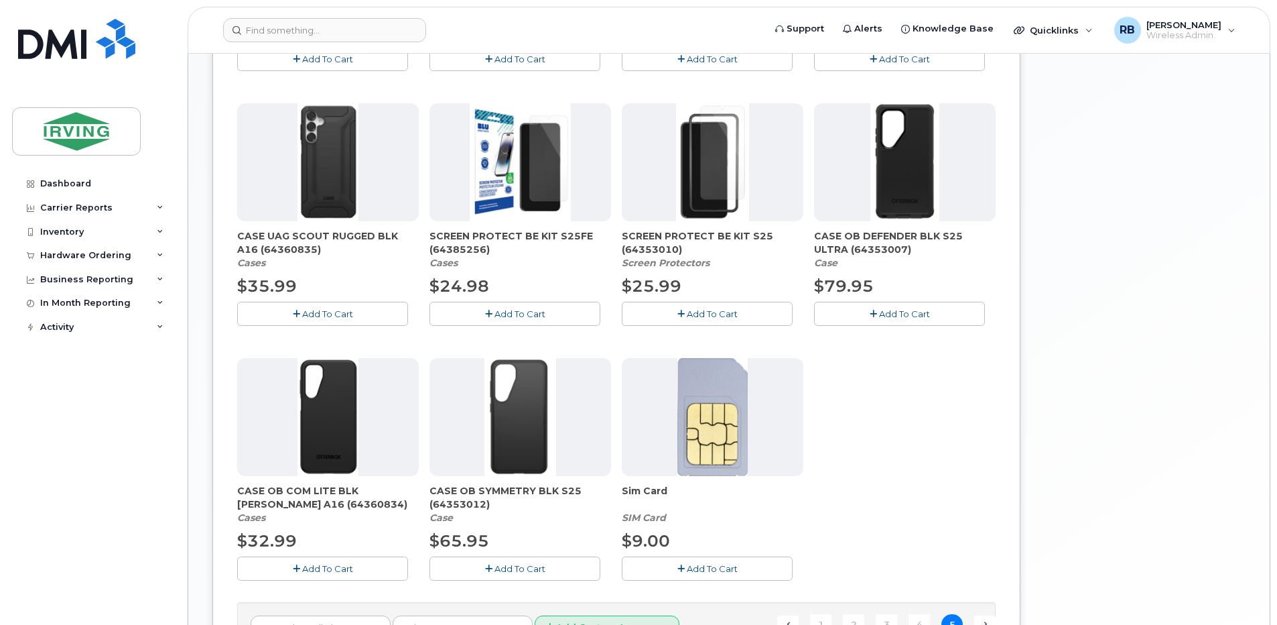
scroll to position [608, 0]
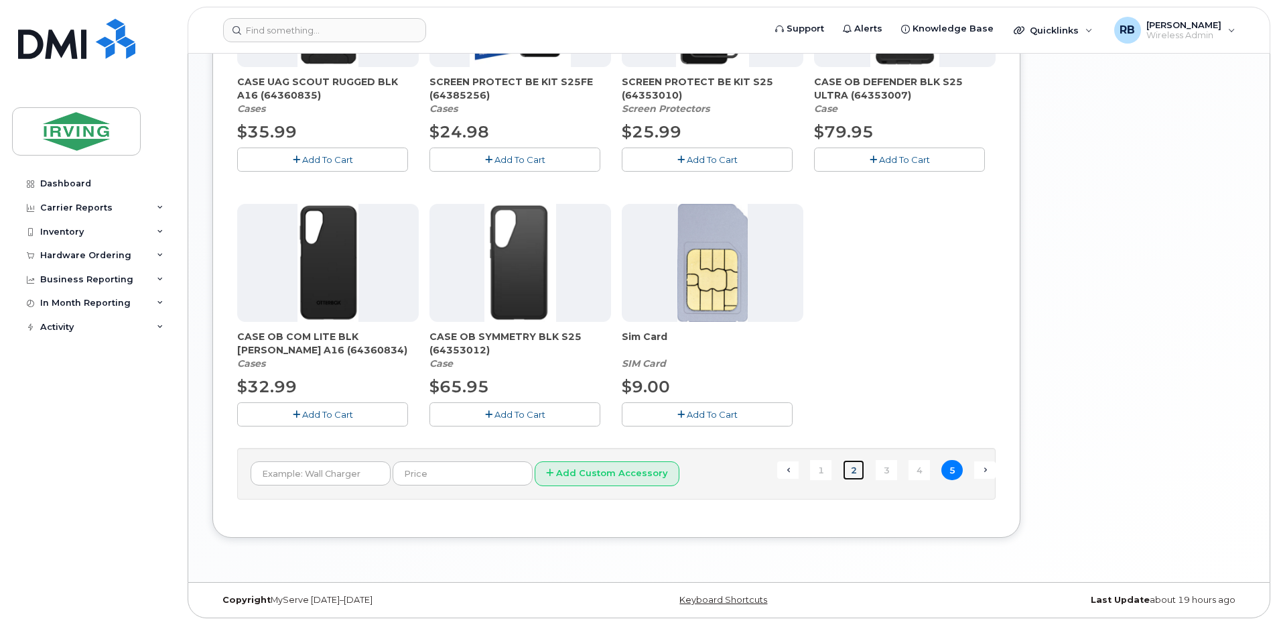
click at [850, 474] on link "2" at bounding box center [853, 470] width 21 height 21
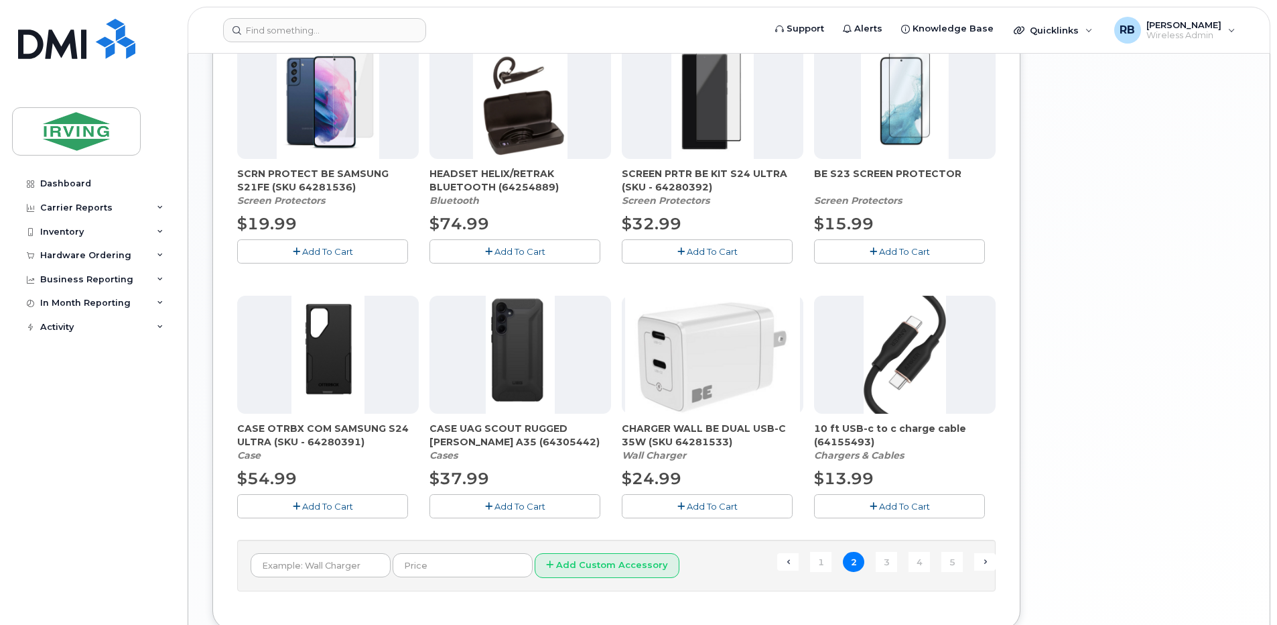
scroll to position [811, 0]
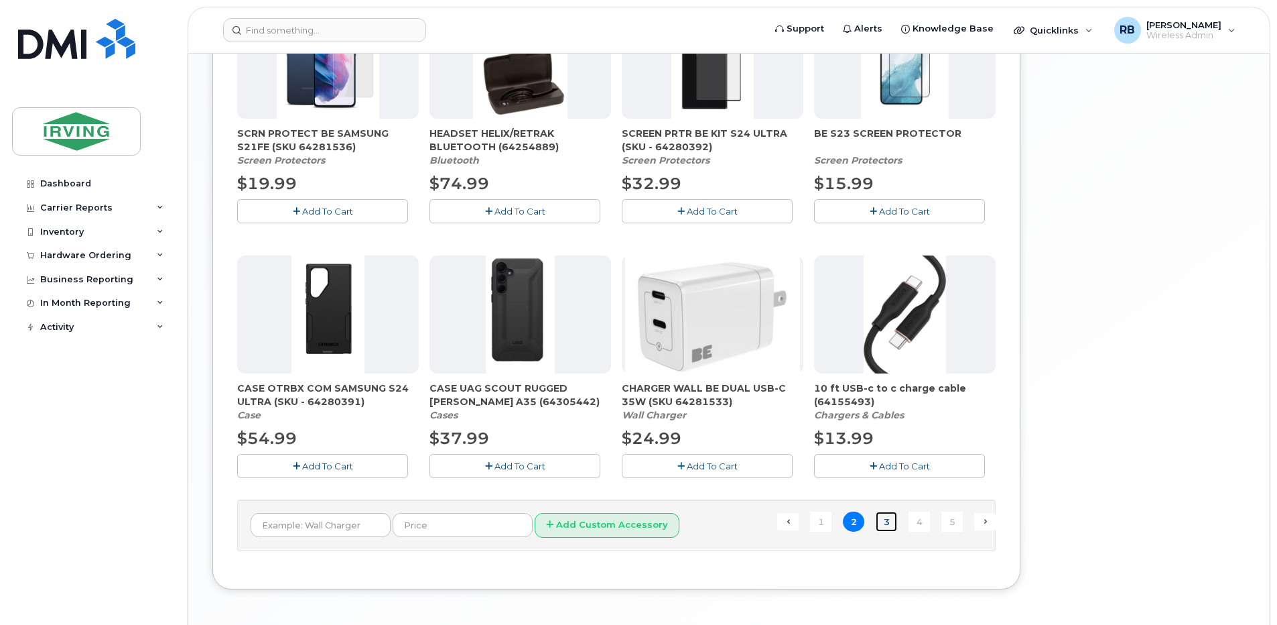
click at [883, 522] on link "3" at bounding box center [886, 521] width 21 height 21
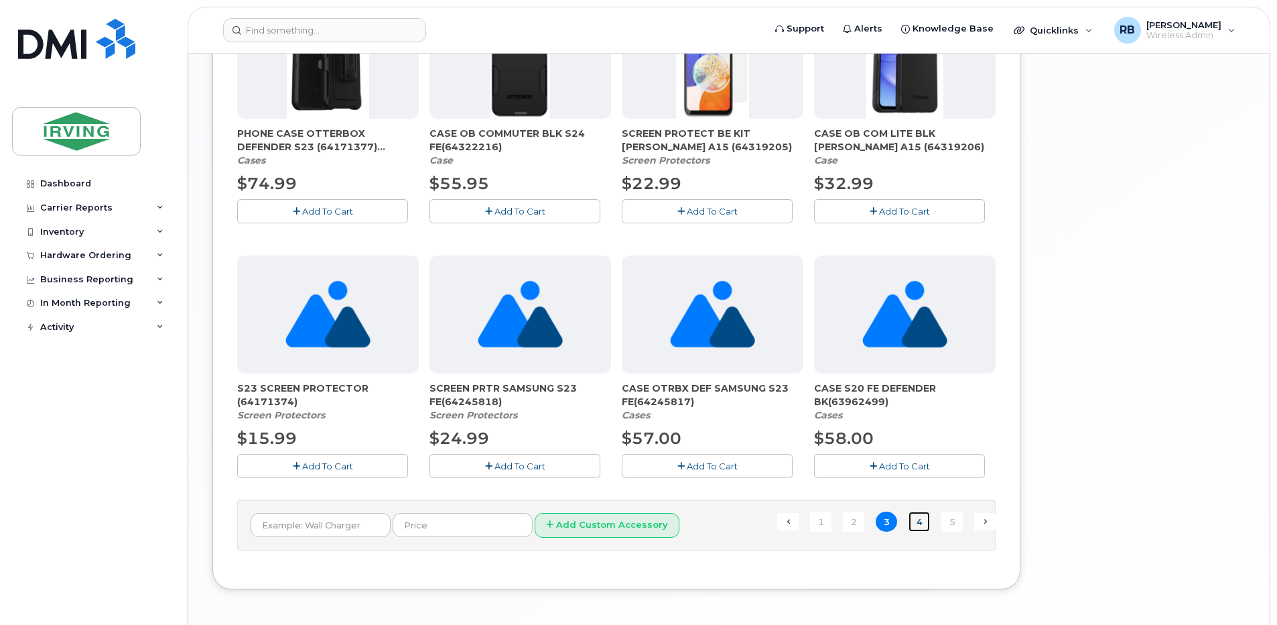
click at [918, 522] on link "4" at bounding box center [919, 521] width 21 height 21
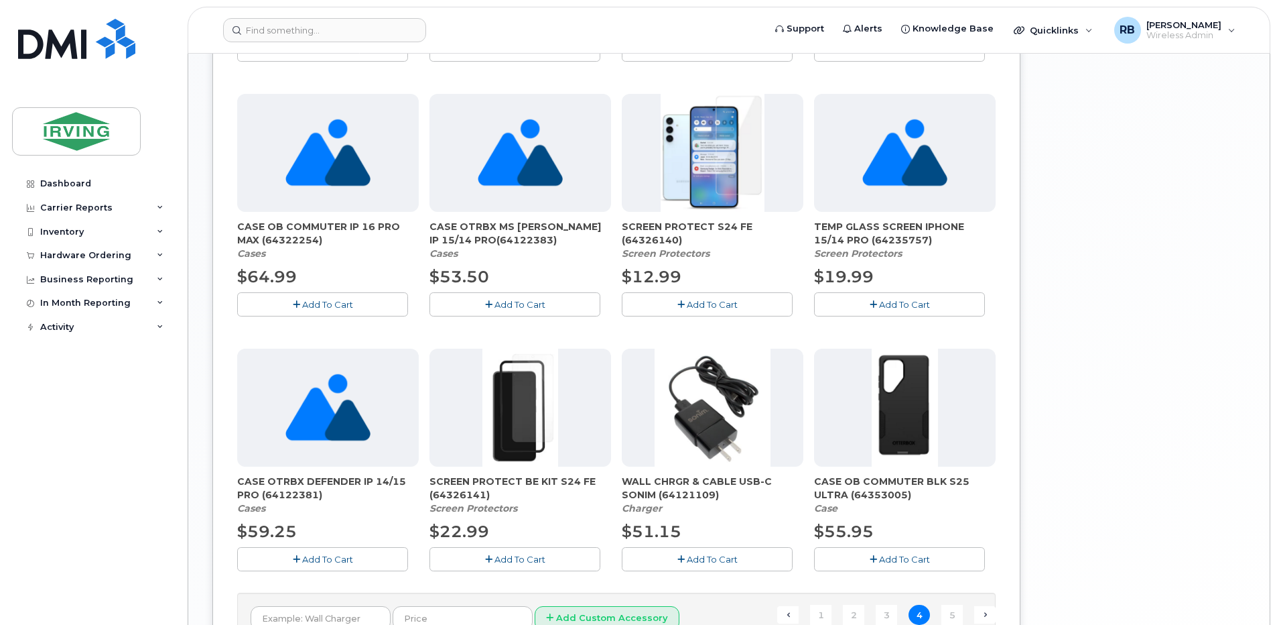
scroll to position [722, 0]
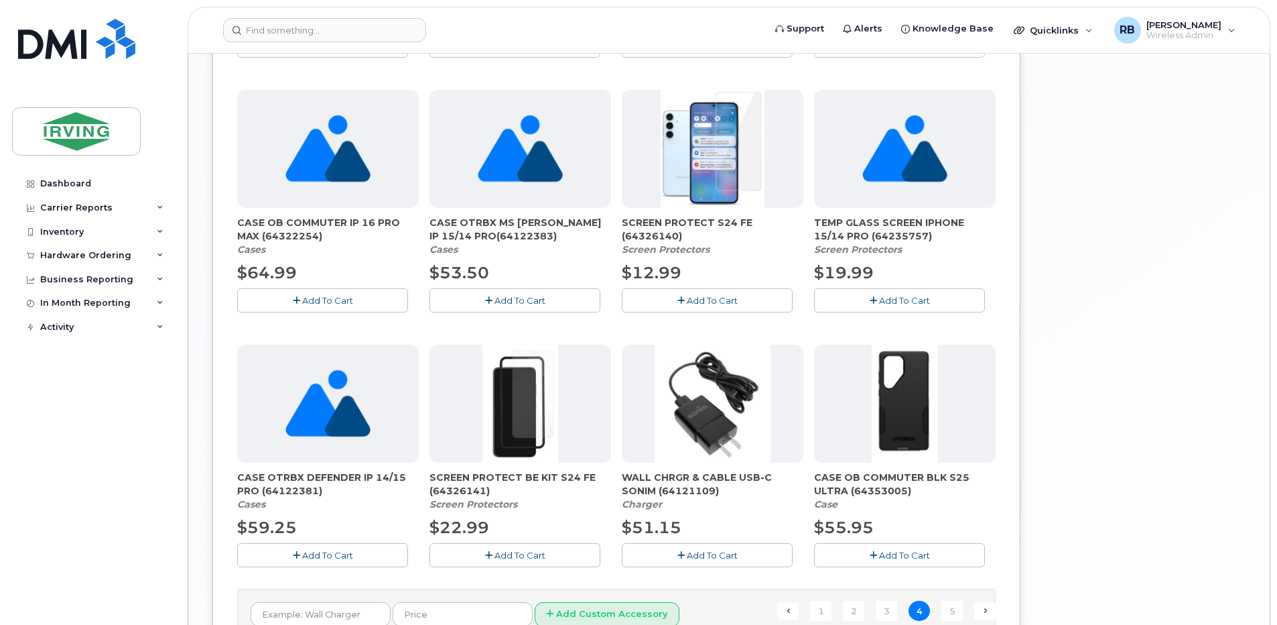
click at [661, 237] on span "SCREEN PROTECT S24 FE (64326140)" at bounding box center [713, 229] width 182 height 27
copy span "64326140"
click at [824, 35] on span "Support" at bounding box center [806, 28] width 38 height 13
click at [612, 306] on div "COMMUTER CASE IPHONE 14/15 PROMAX(64235760) Cases $40.00 Add To Cart SCREEN PRO…" at bounding box center [616, 84] width 759 height 1008
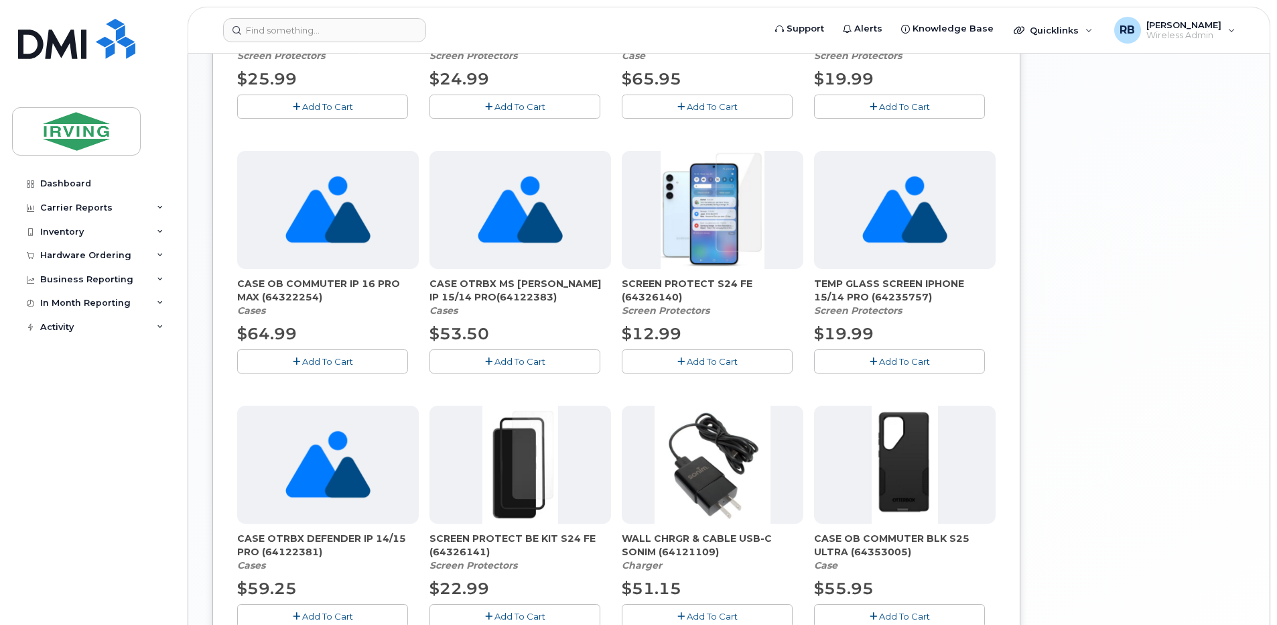
scroll to position [632, 0]
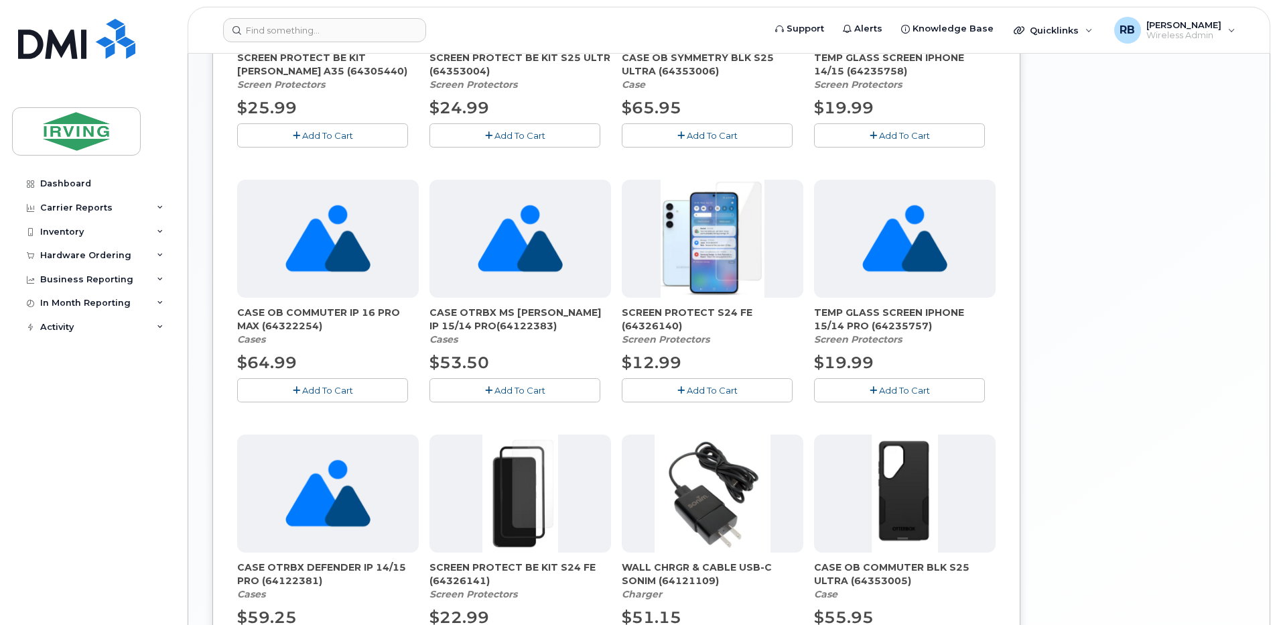
click at [728, 225] on img at bounding box center [713, 239] width 104 height 118
